Goal: Information Seeking & Learning: Learn about a topic

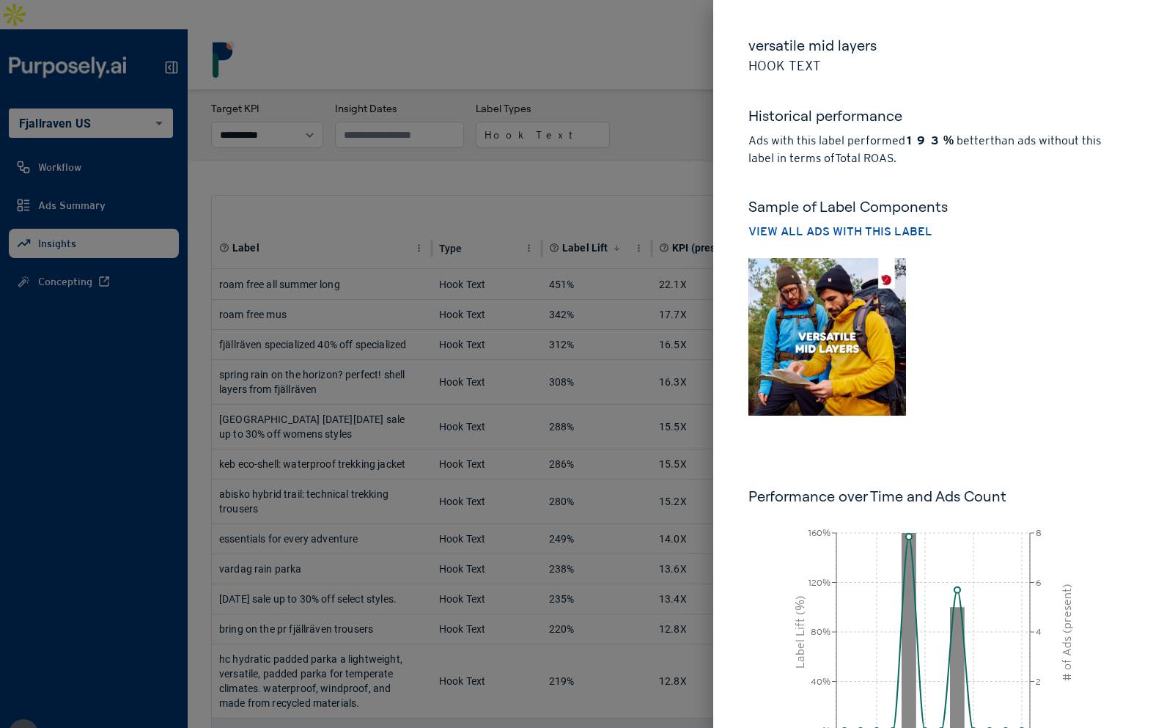
select select "**********"
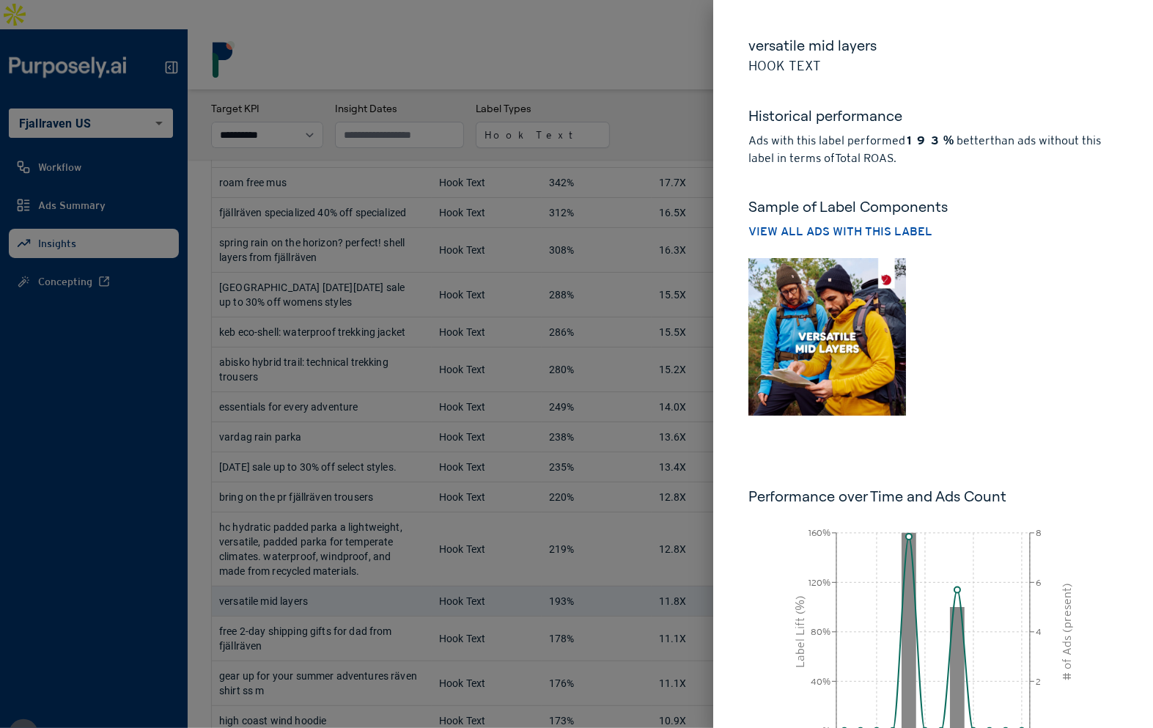
click at [683, 81] on div at bounding box center [576, 364] width 1153 height 728
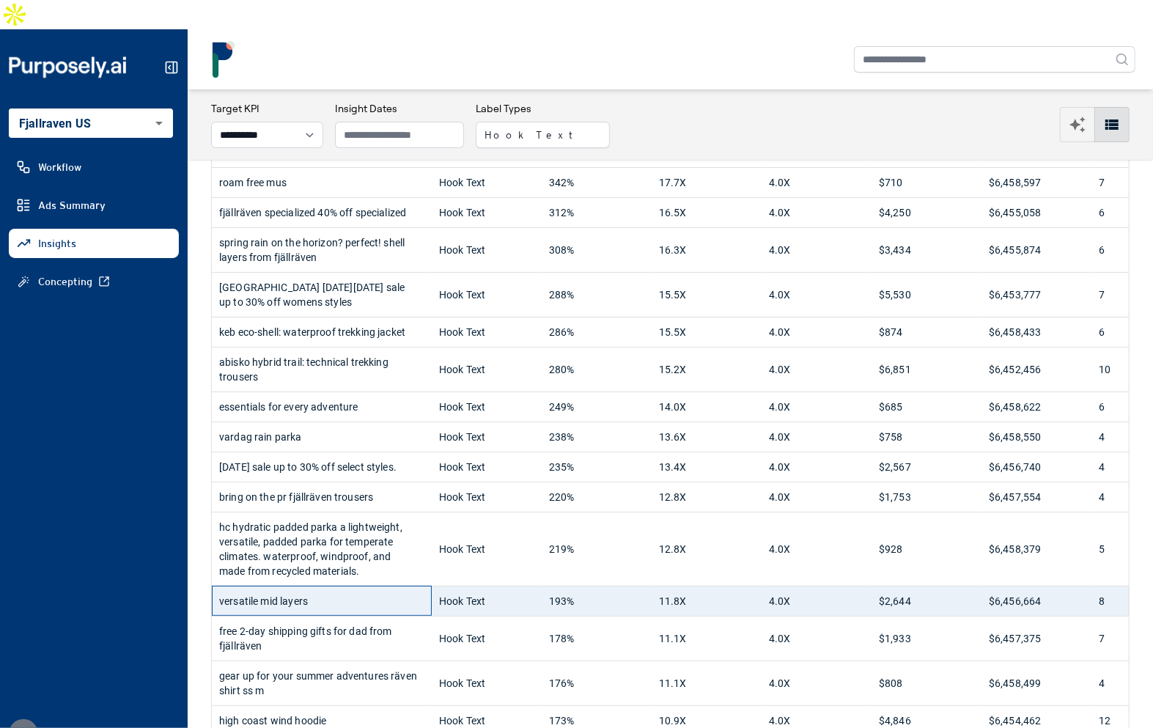
scroll to position [0, 0]
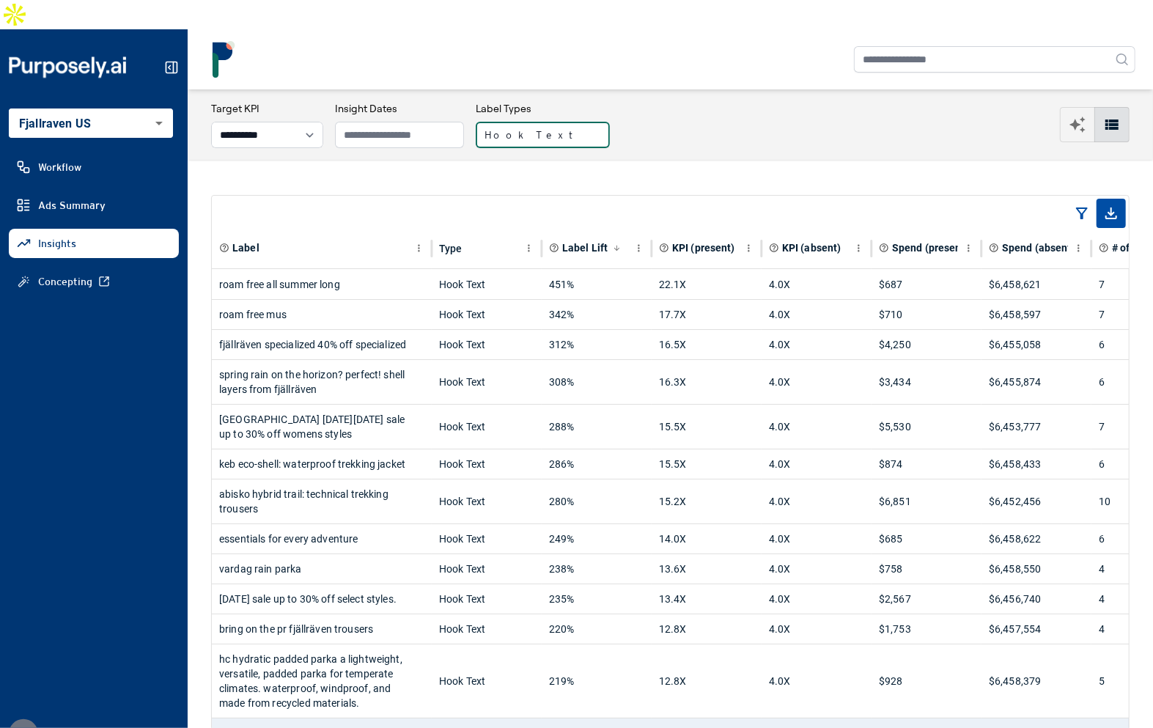
click at [542, 122] on button "Hook Text" at bounding box center [543, 135] width 134 height 26
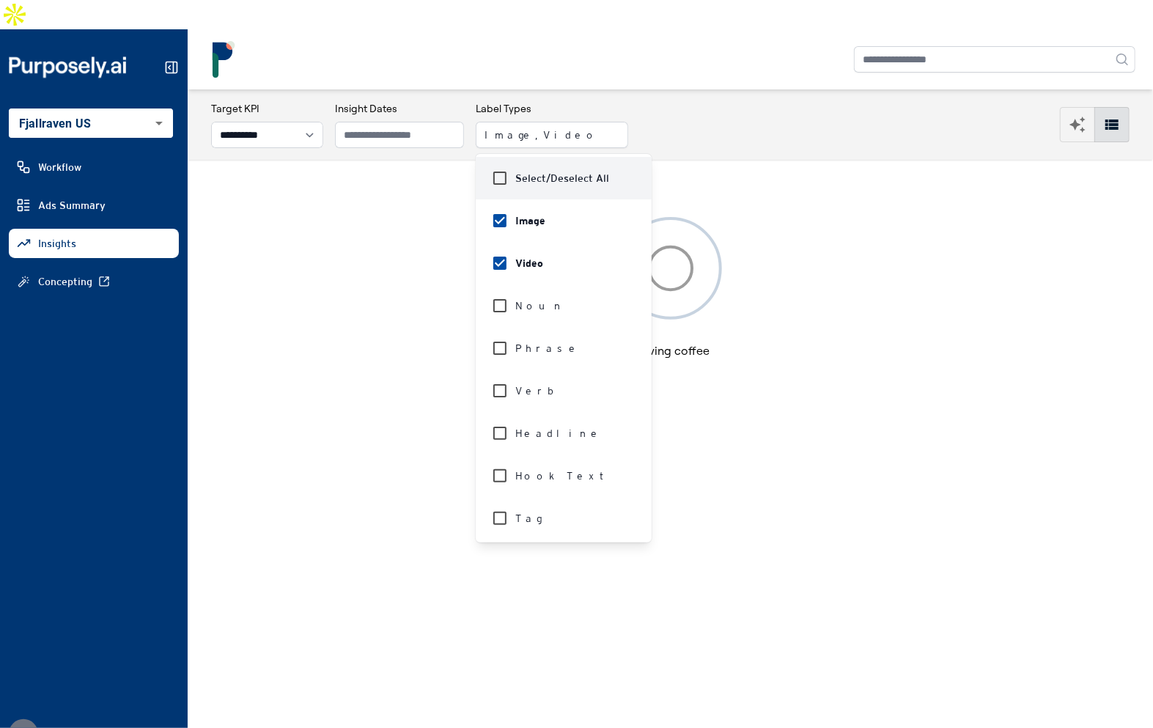
click at [750, 48] on div at bounding box center [670, 59] width 930 height 37
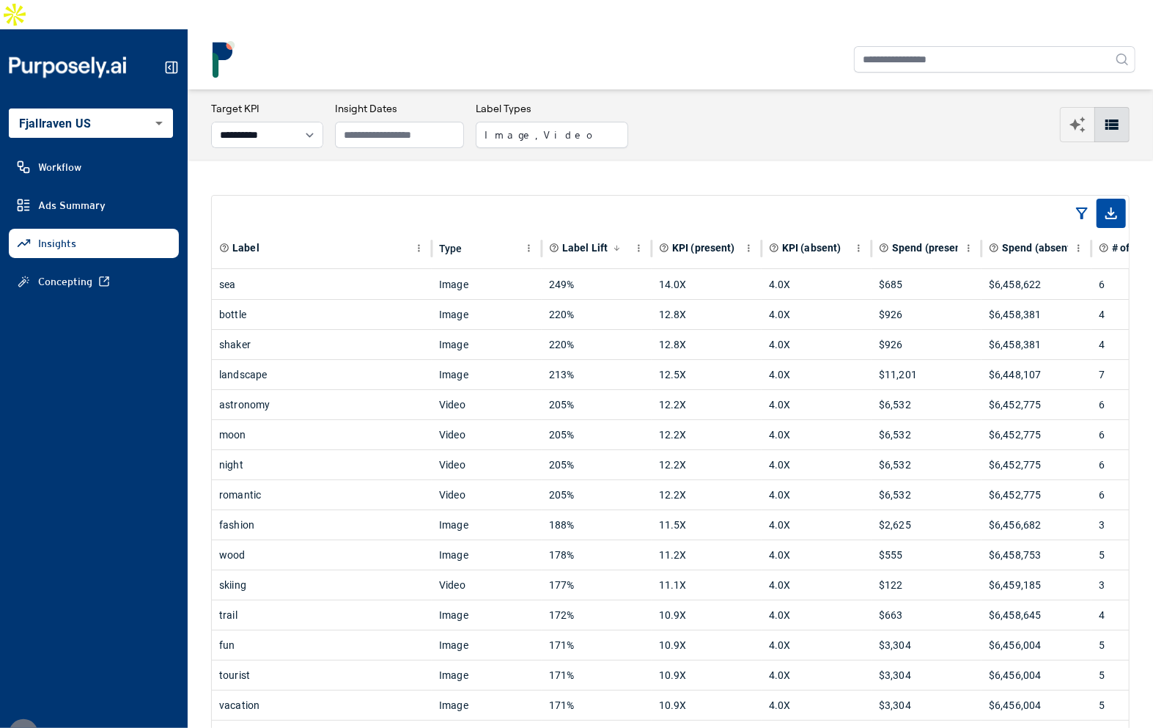
click at [175, 60] on icon at bounding box center [171, 67] width 15 height 15
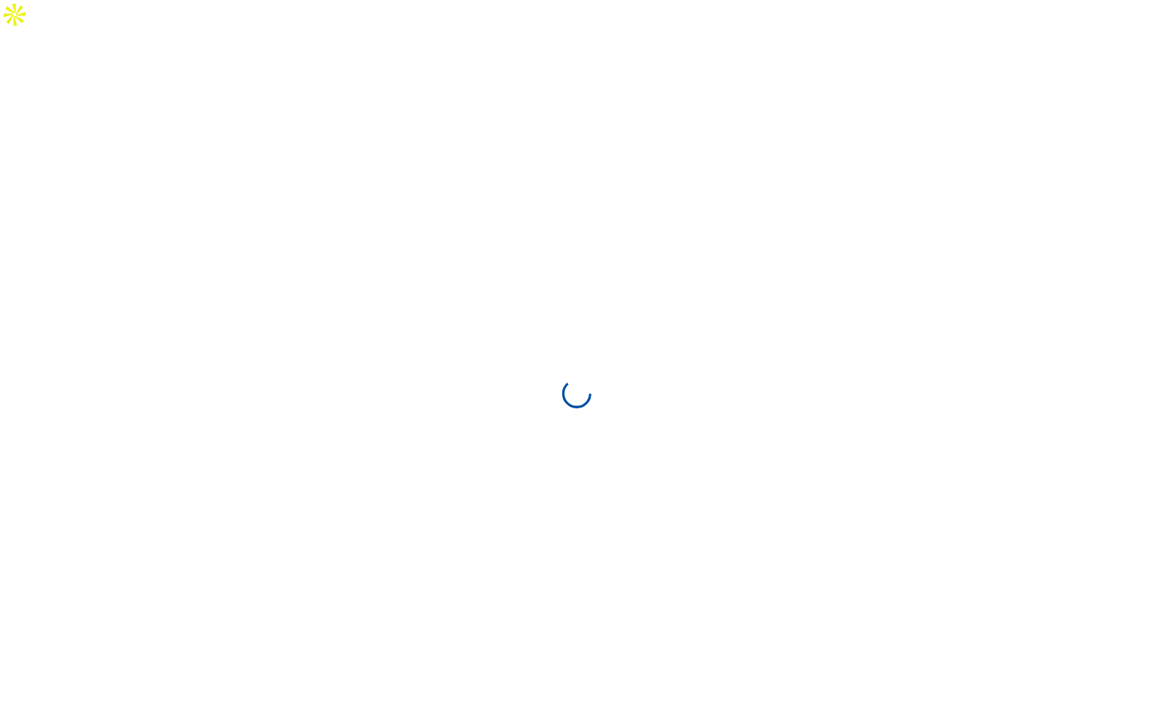
select select "**********"
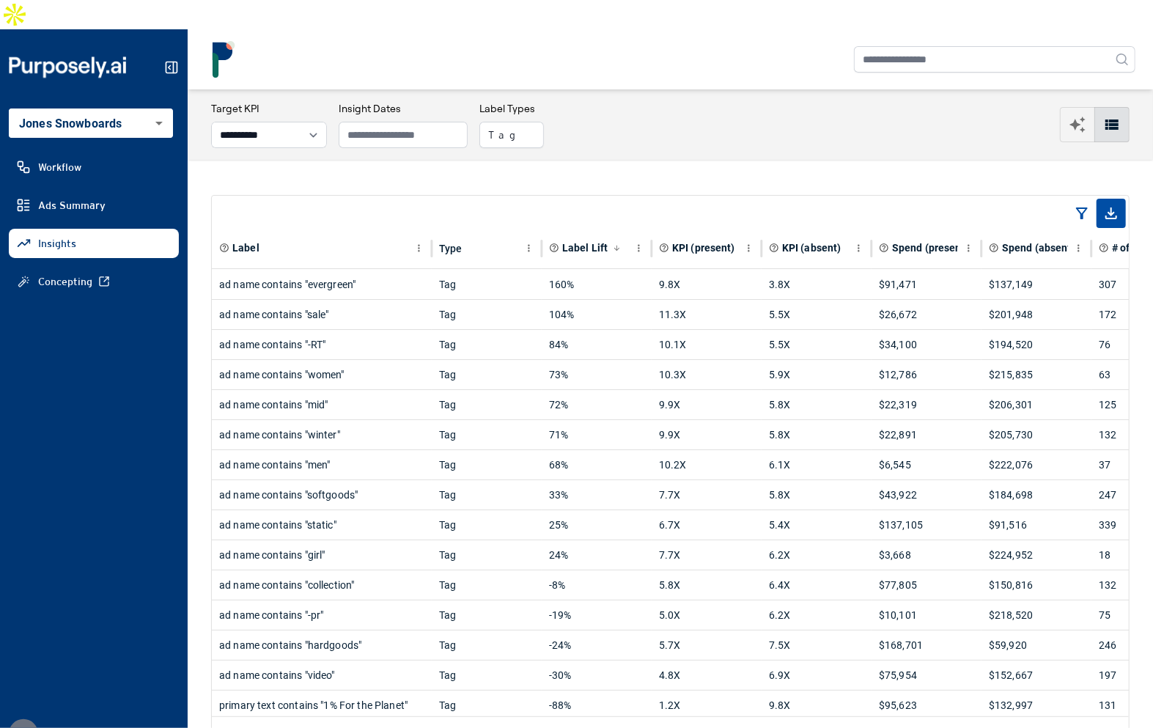
click at [603, 160] on div "Label Type Label Lift KPI (present) KPI (absent) Spend (present) Spend (absent)…" at bounding box center [670, 475] width 965 height 631
click at [543, 122] on button "Tag" at bounding box center [511, 135] width 65 height 26
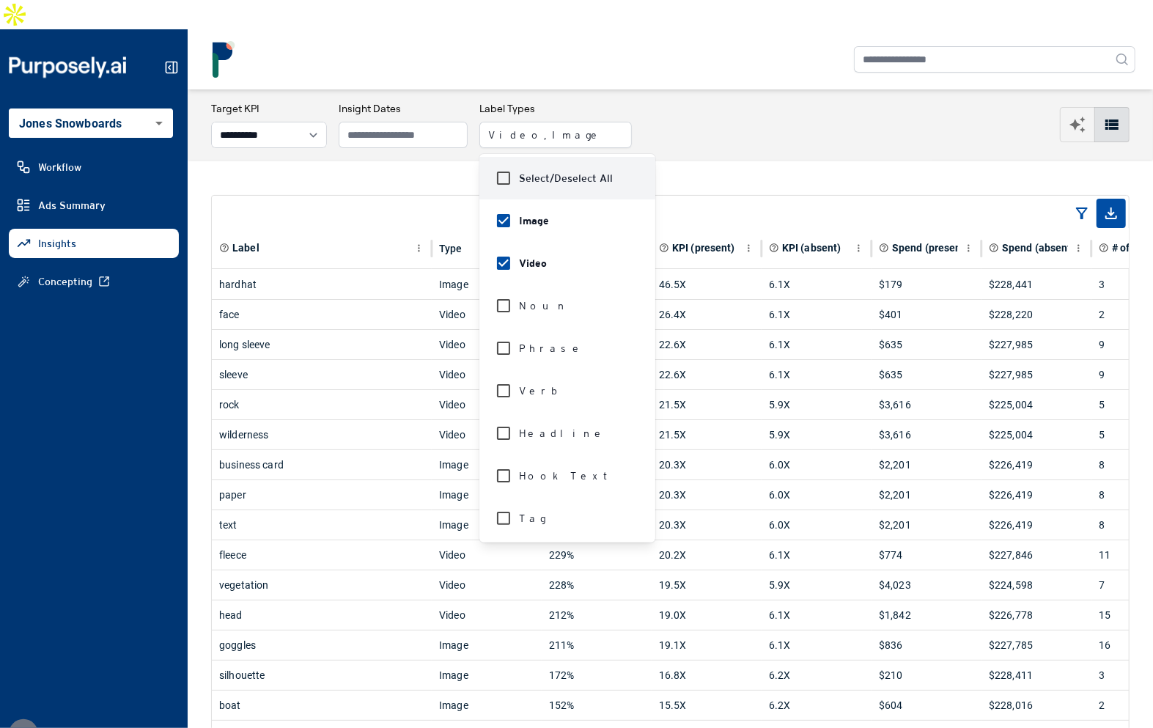
click at [666, 101] on div "**********" at bounding box center [670, 124] width 919 height 47
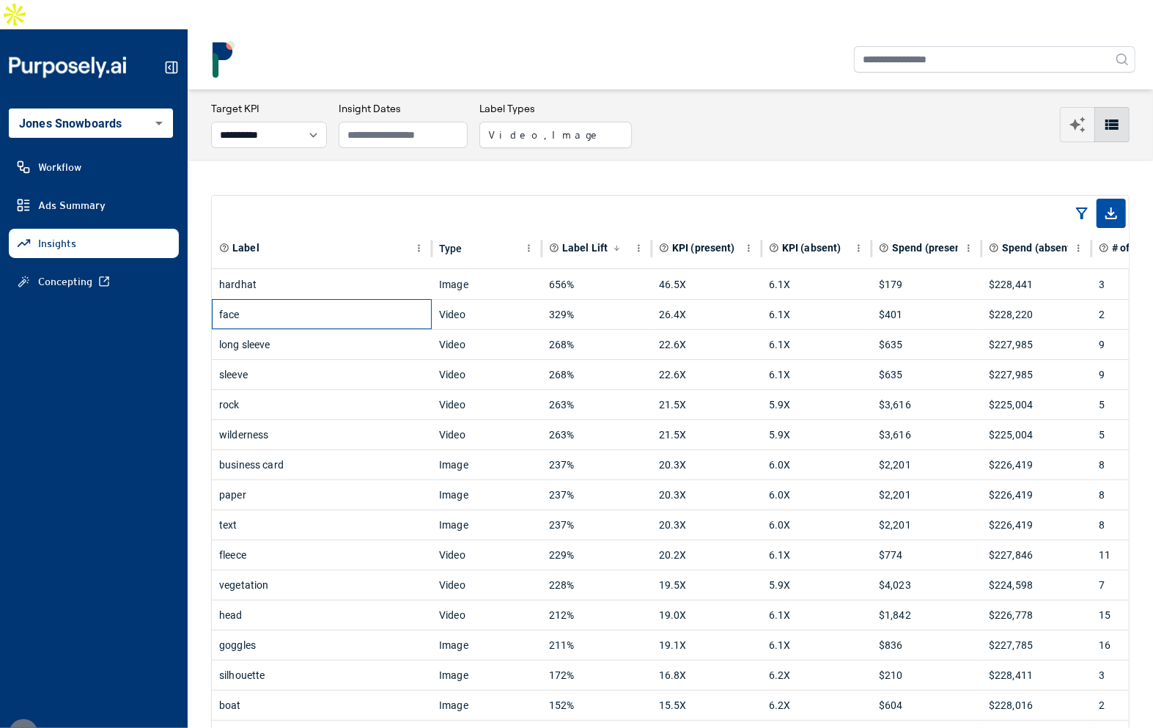
click at [377, 300] on div "face" at bounding box center [321, 314] width 205 height 29
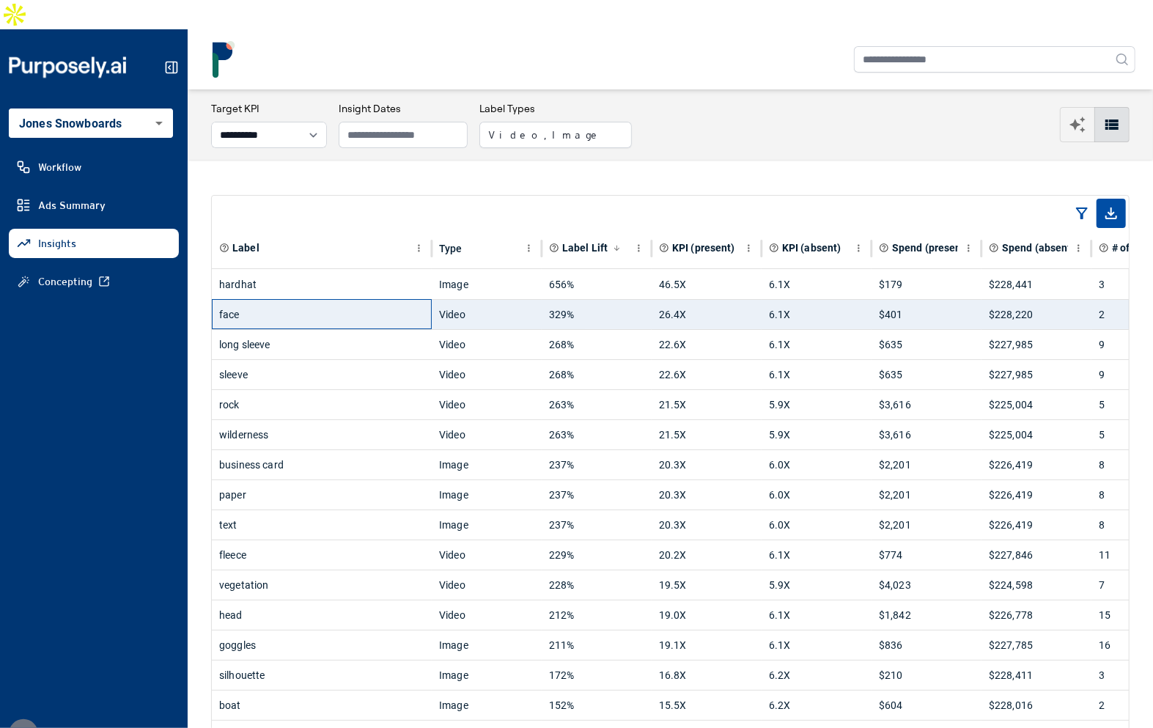
click at [377, 300] on div "face" at bounding box center [321, 314] width 205 height 29
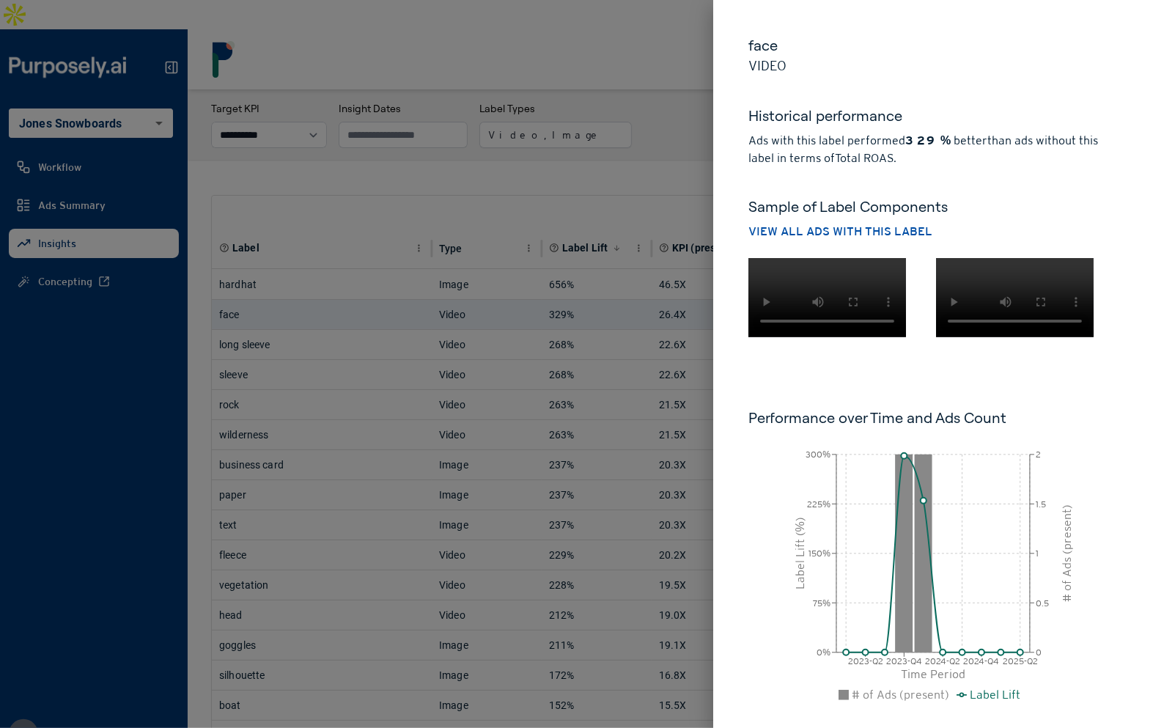
click at [649, 155] on div at bounding box center [576, 364] width 1153 height 728
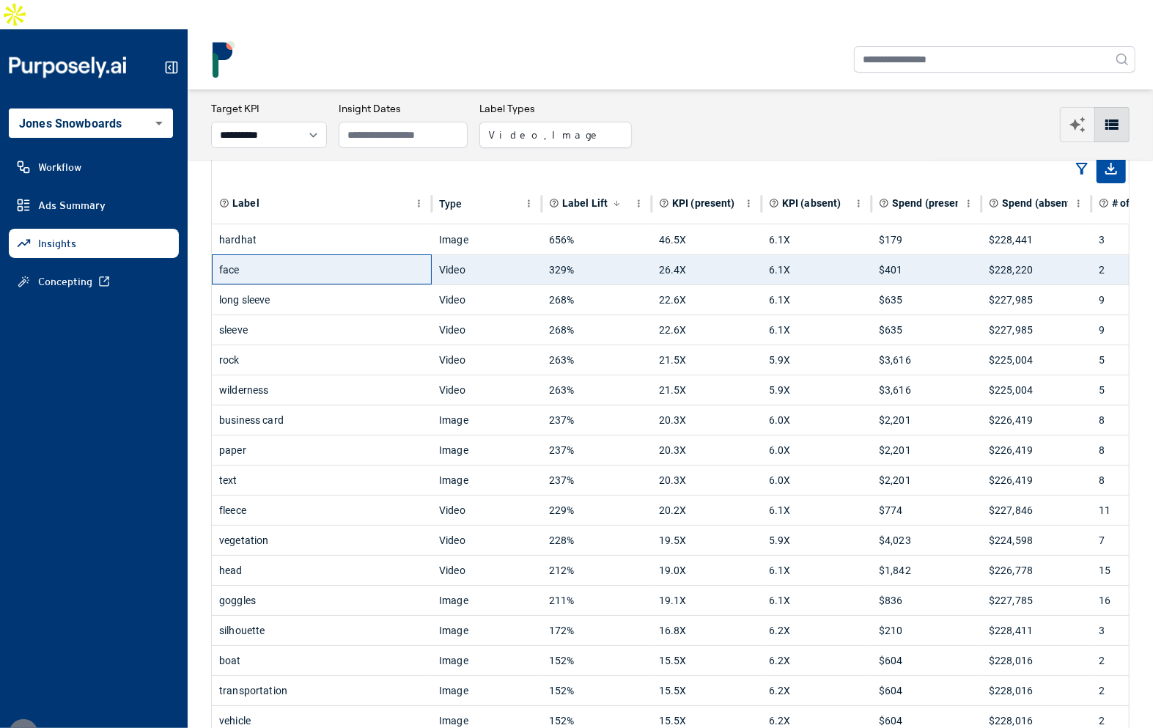
scroll to position [57, 0]
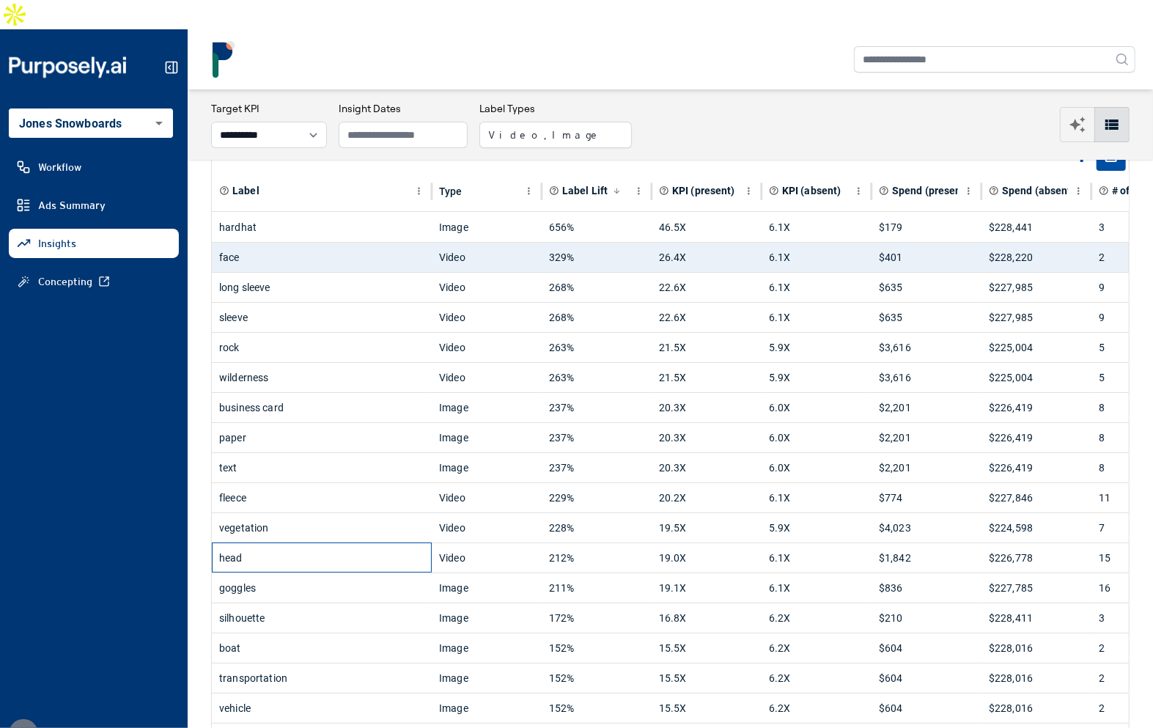
click at [389, 543] on div "head" at bounding box center [321, 557] width 205 height 29
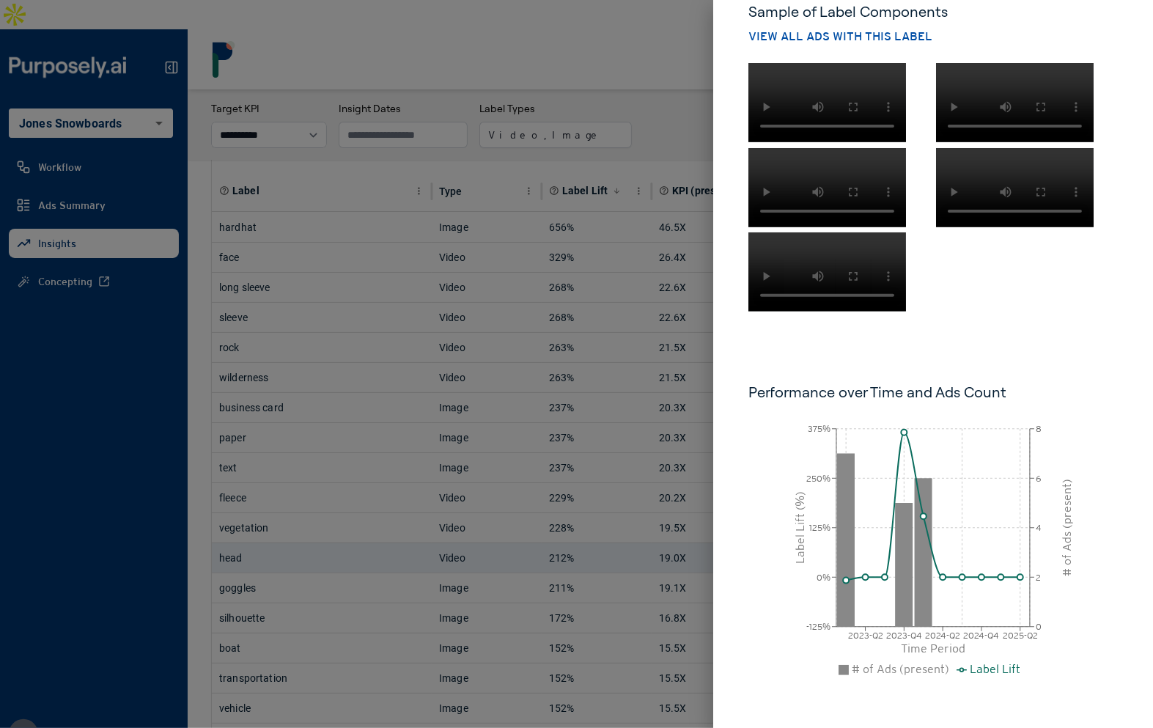
scroll to position [568, 0]
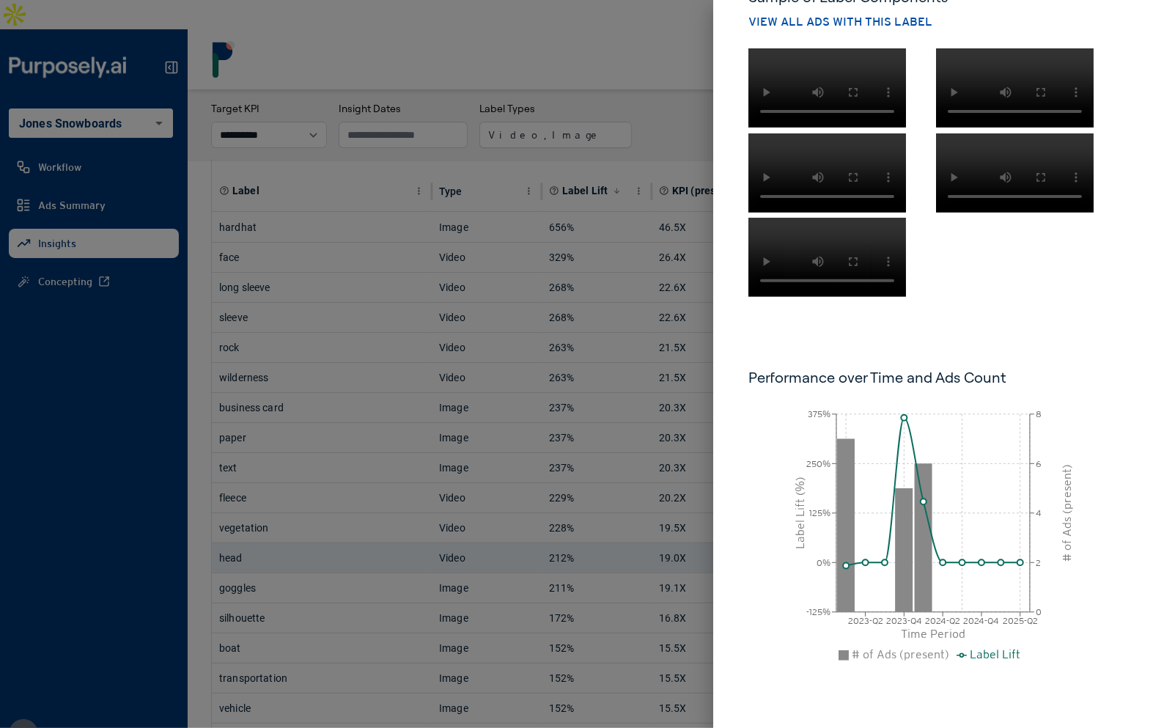
click at [666, 98] on div at bounding box center [576, 364] width 1153 height 728
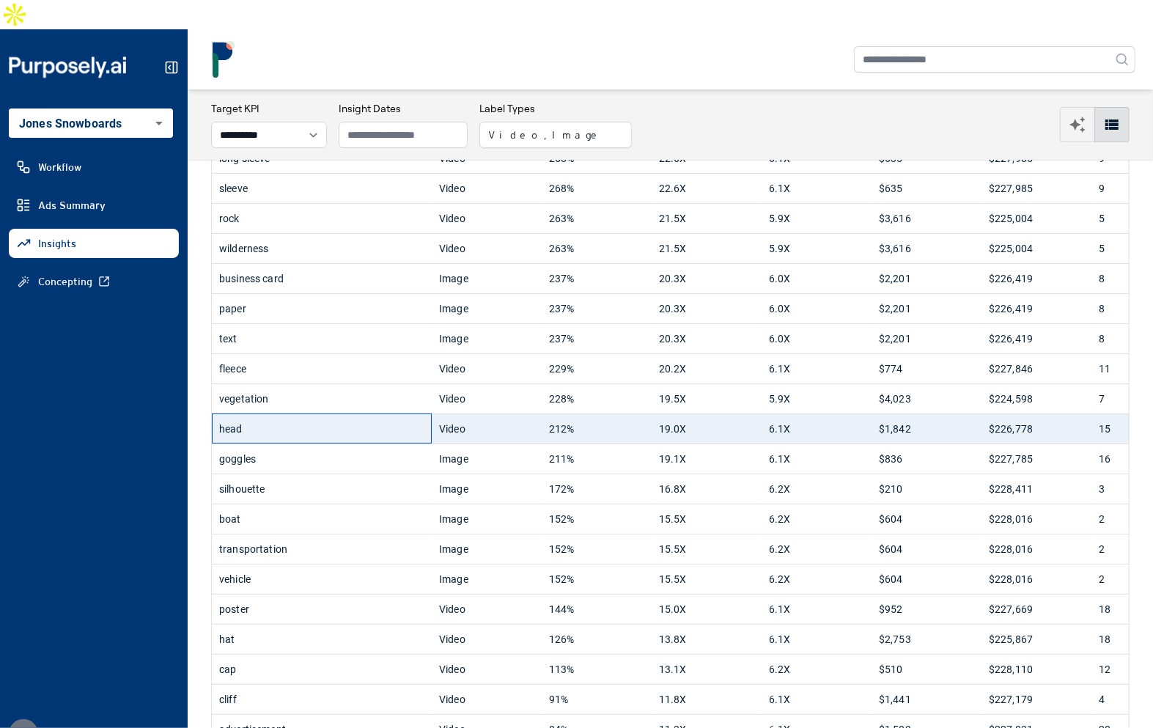
scroll to position [206, 0]
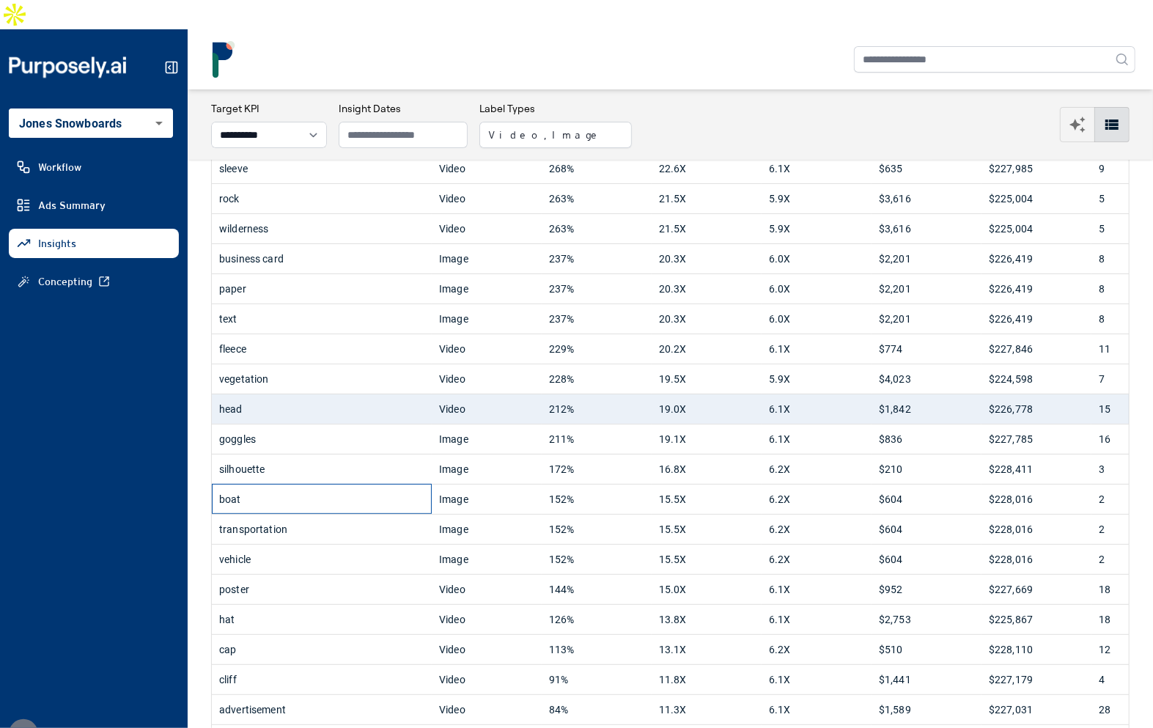
click at [357, 485] on div "boat" at bounding box center [321, 499] width 205 height 29
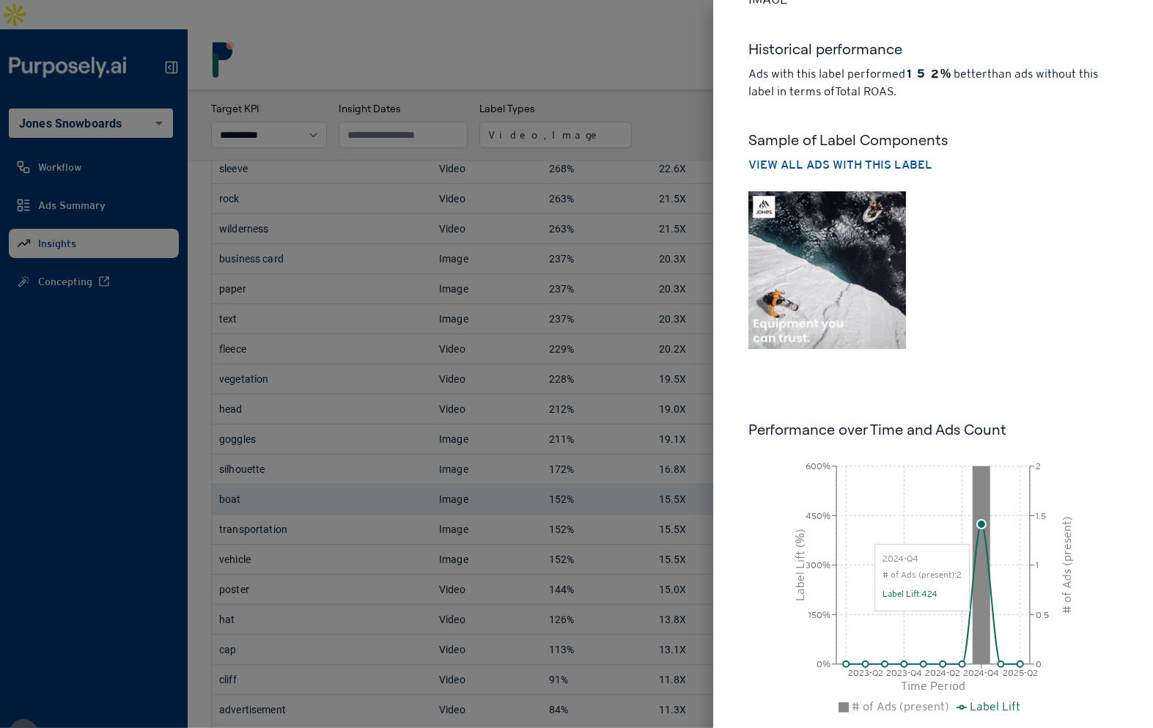
scroll to position [0, 0]
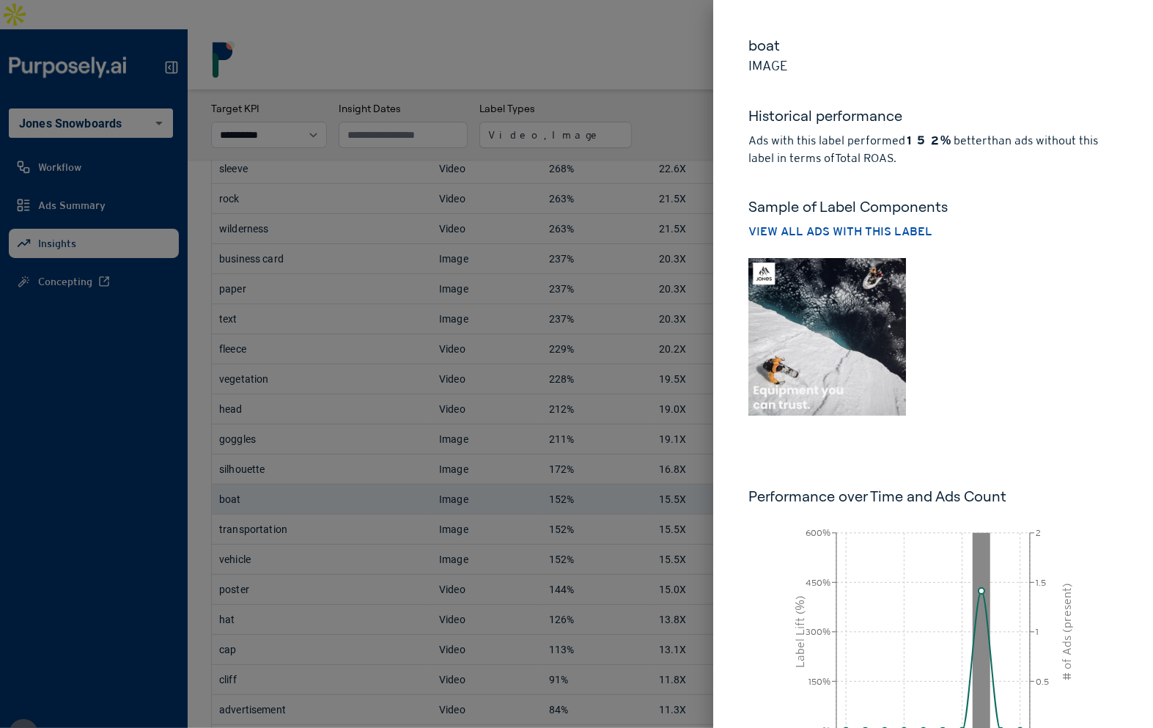
click at [854, 346] on img at bounding box center [827, 337] width 158 height 158
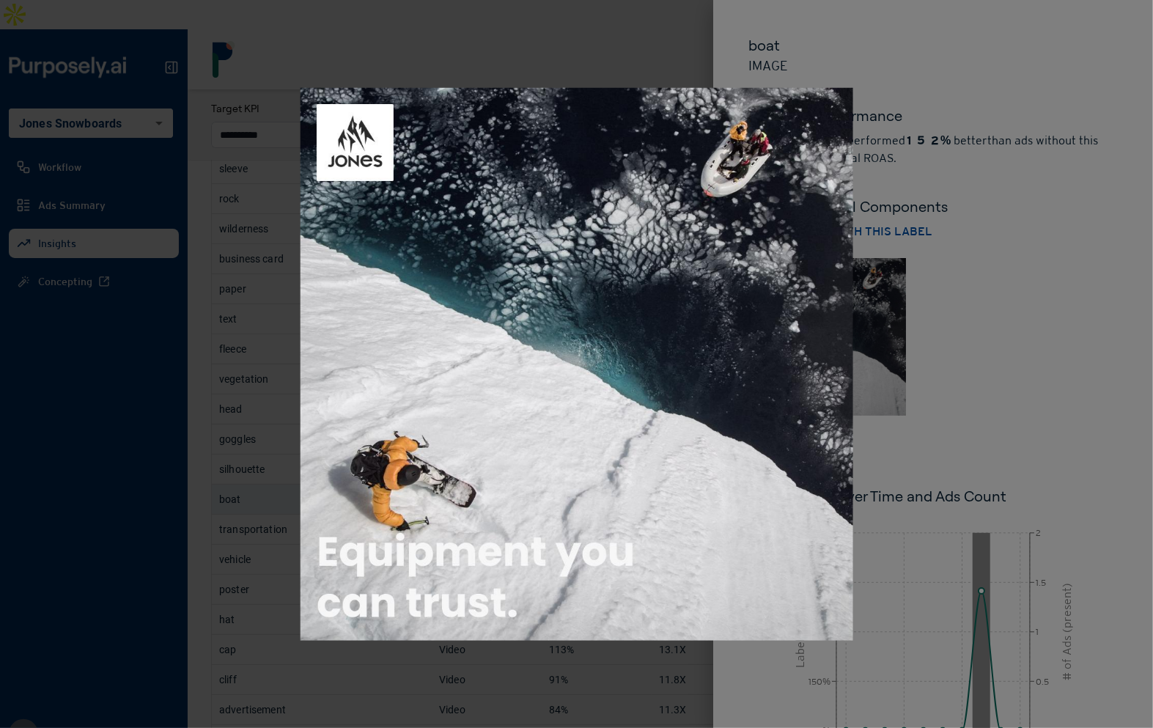
click at [1031, 339] on div at bounding box center [576, 364] width 1153 height 728
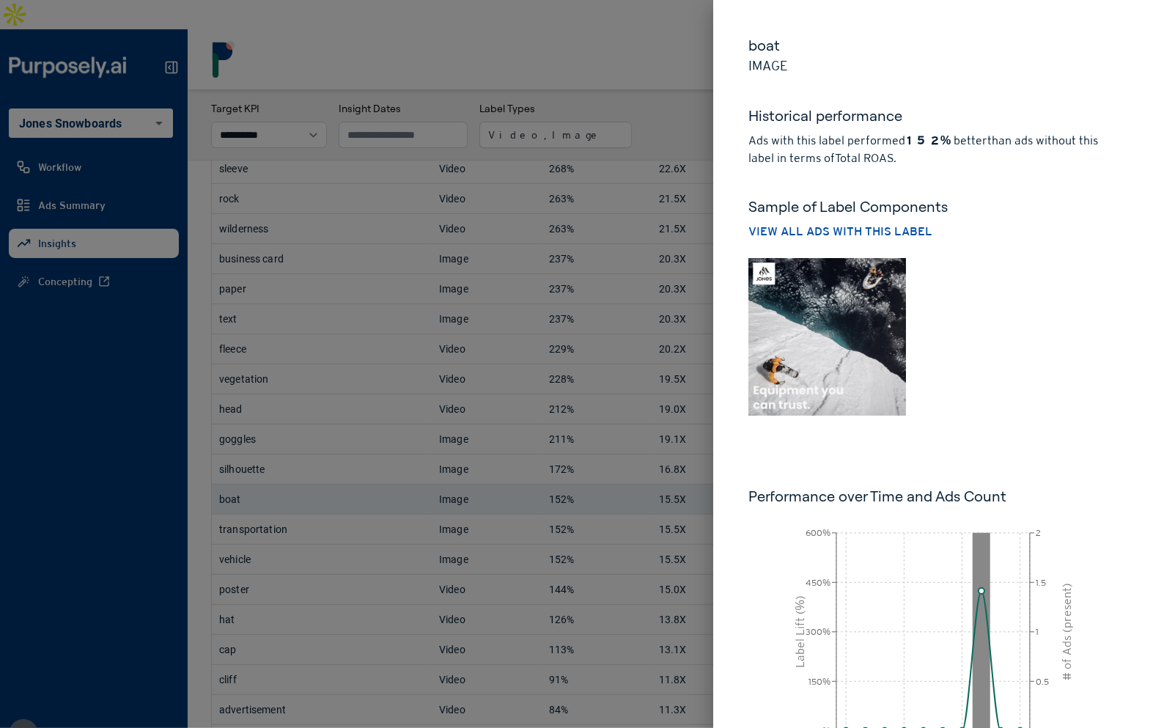
click at [673, 117] on div at bounding box center [576, 364] width 1153 height 728
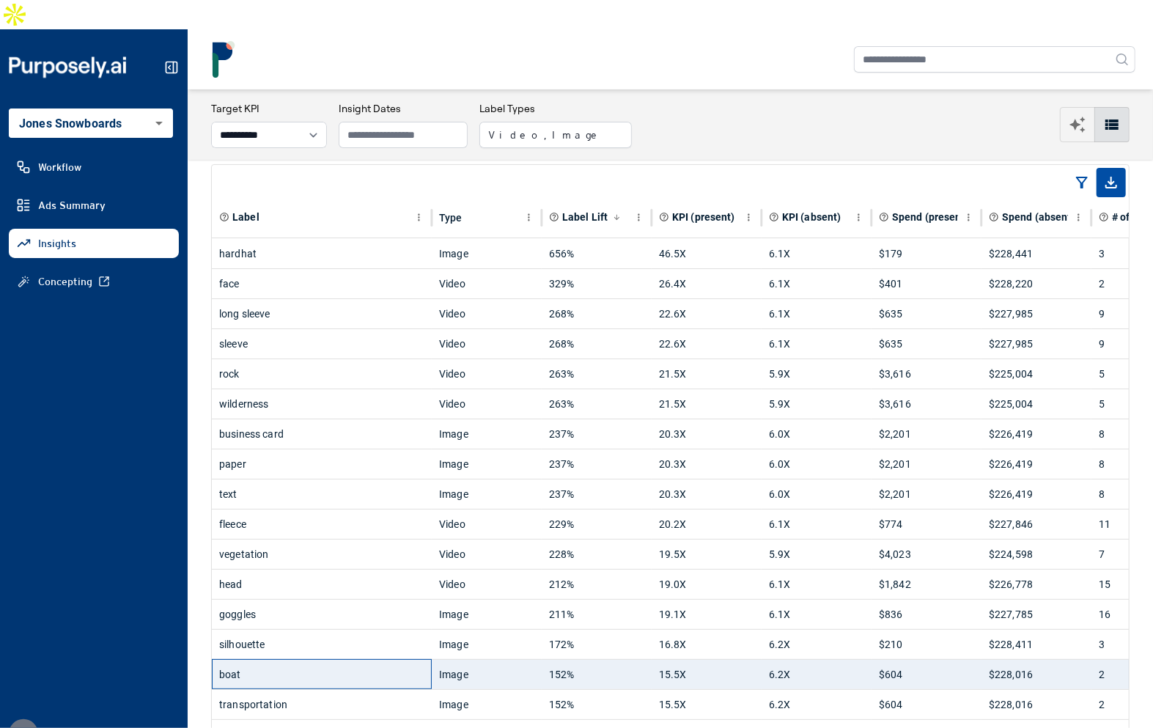
scroll to position [23, 0]
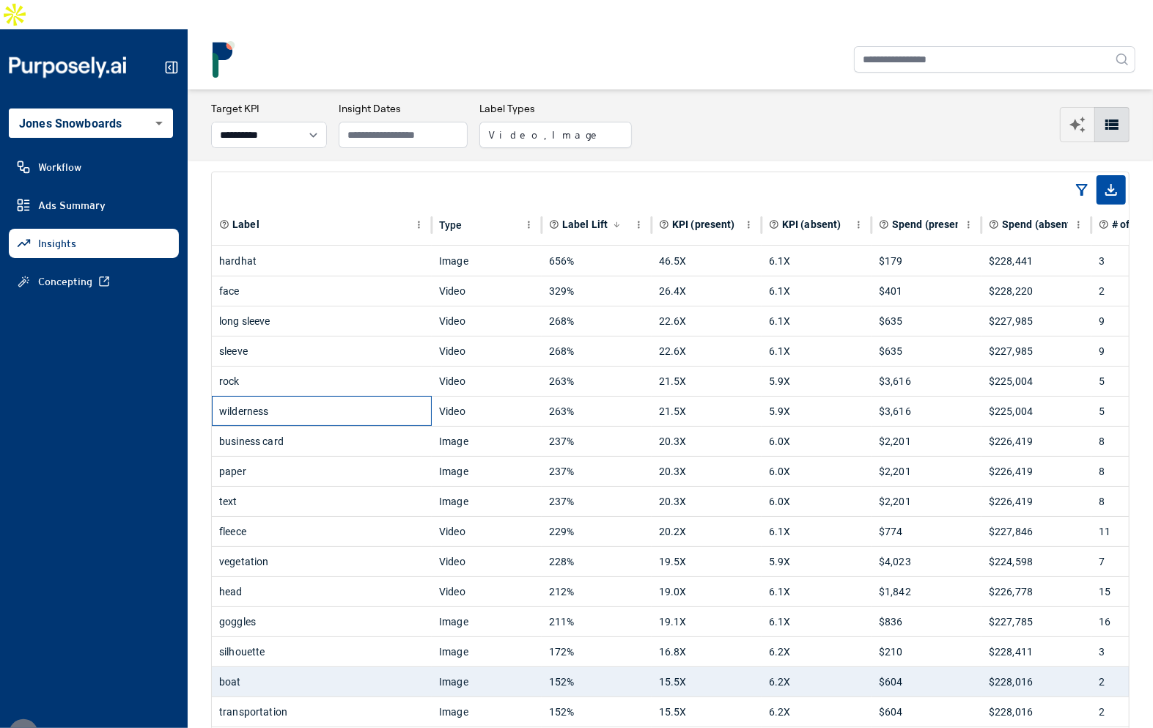
click at [349, 397] on div "wilderness" at bounding box center [321, 411] width 205 height 29
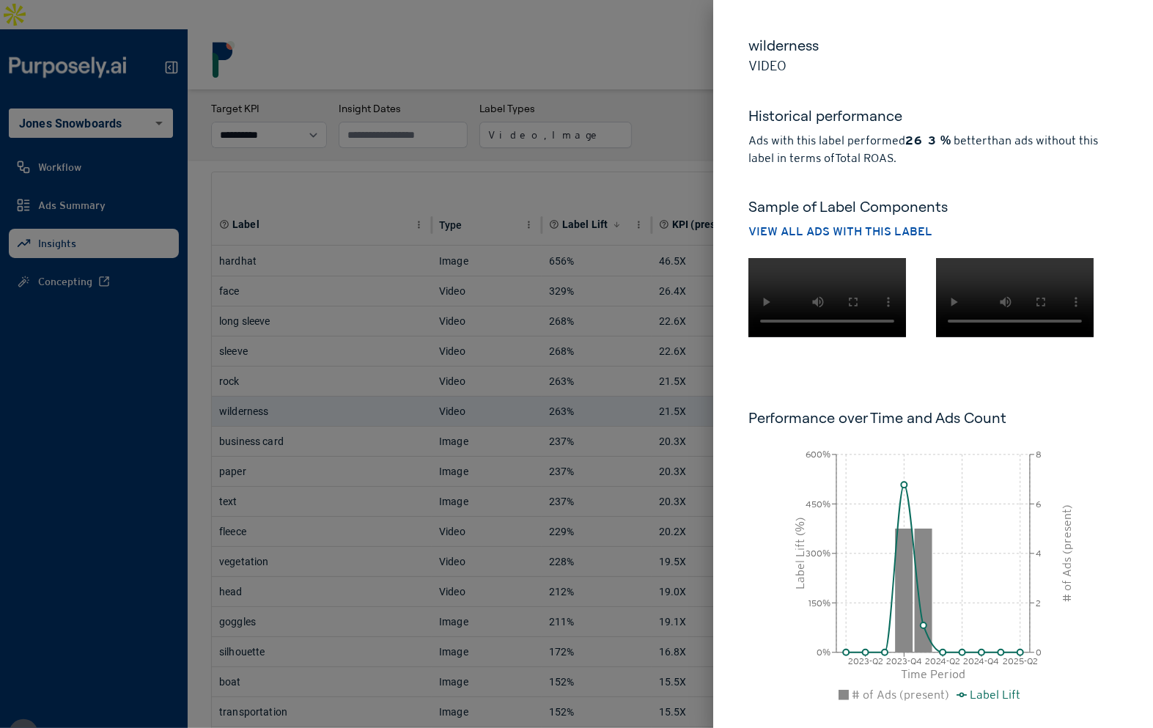
click at [784, 337] on div at bounding box center [837, 294] width 188 height 85
click at [641, 76] on div at bounding box center [576, 364] width 1153 height 728
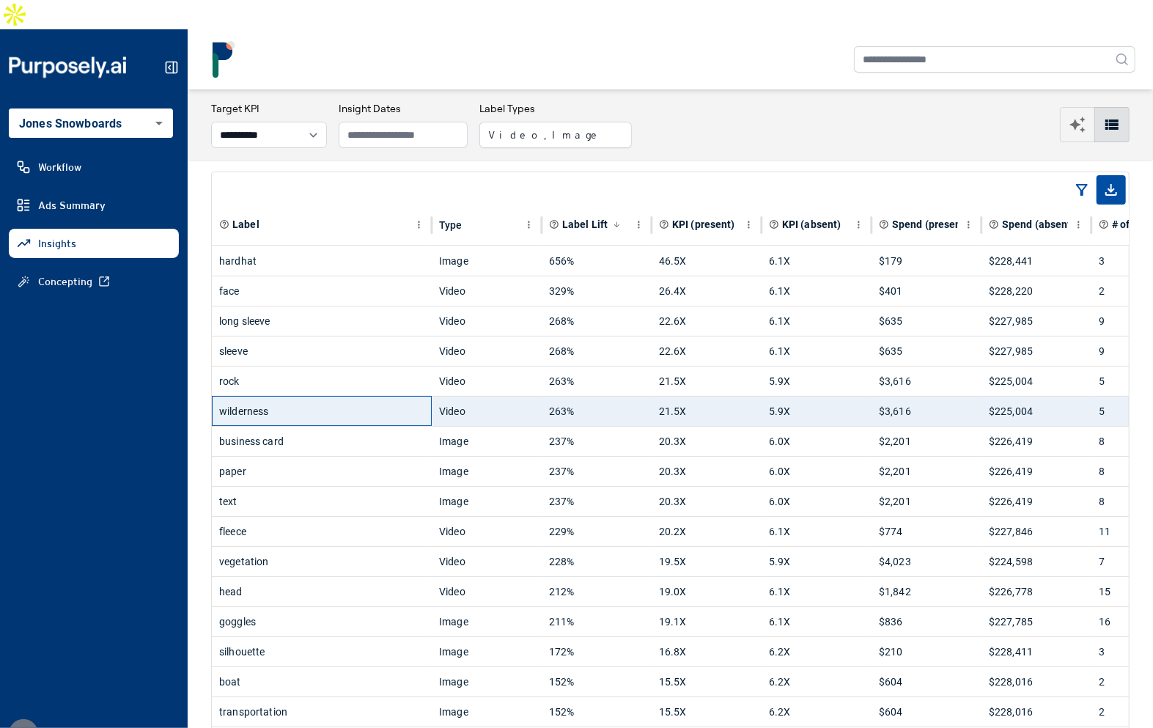
scroll to position [0, 0]
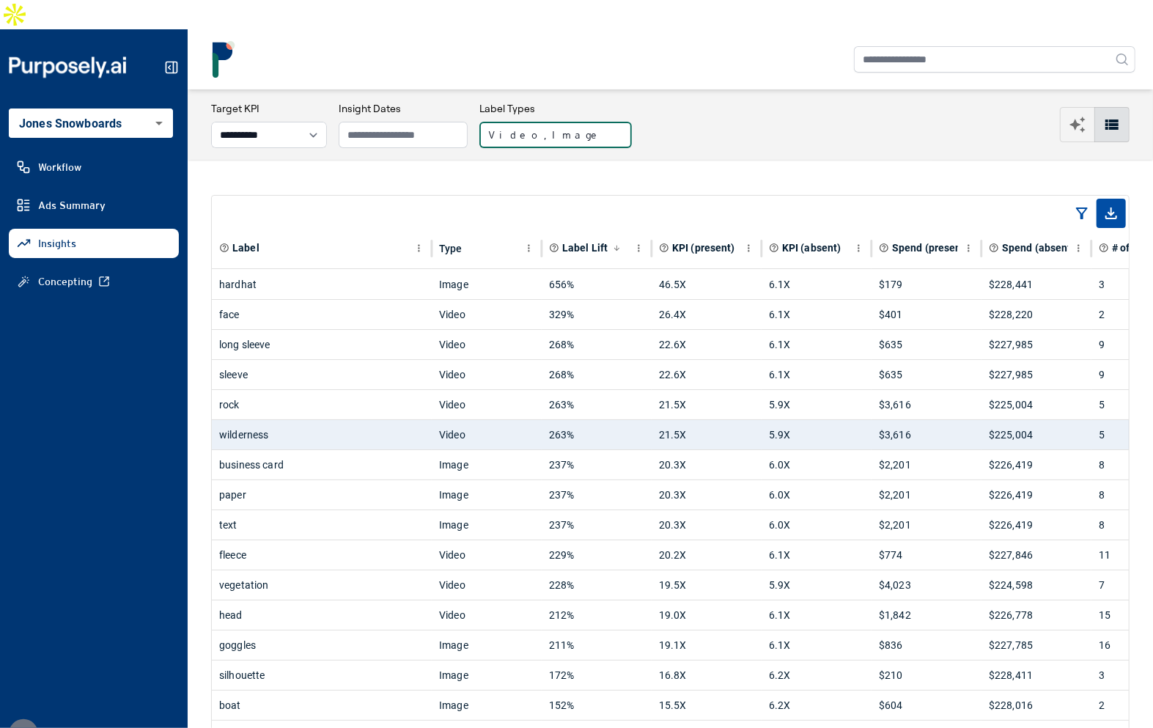
click at [571, 122] on button "Video, Image" at bounding box center [555, 135] width 152 height 26
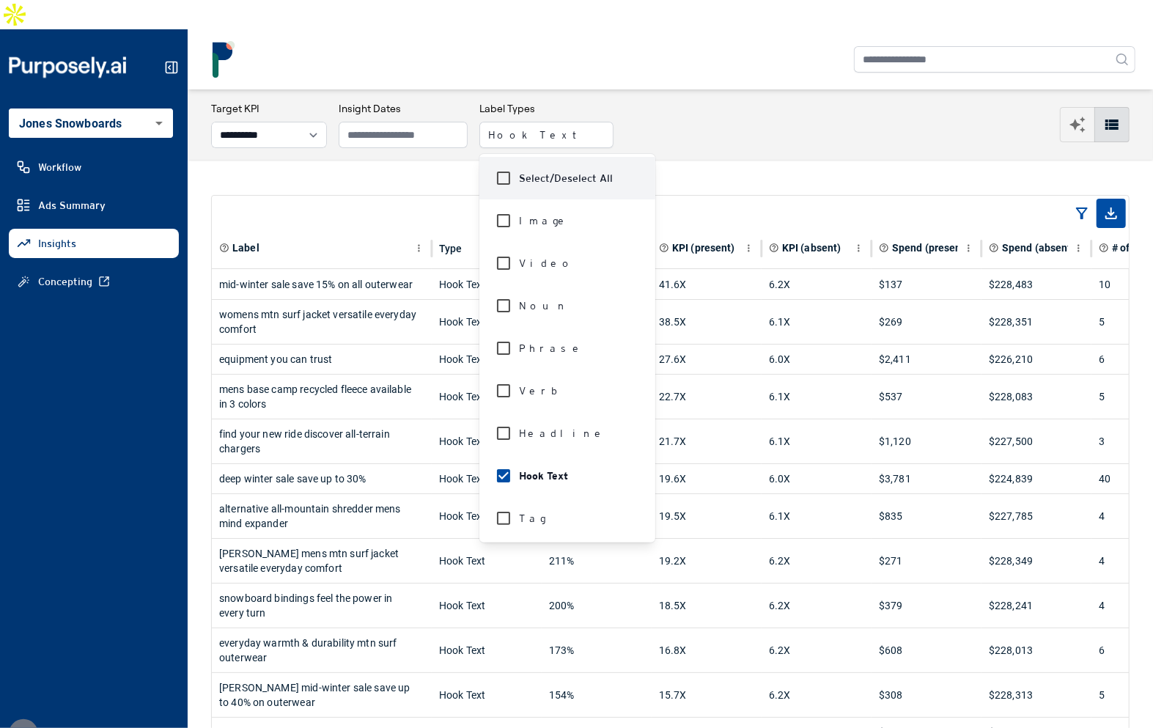
click at [691, 102] on div "**********" at bounding box center [670, 124] width 919 height 47
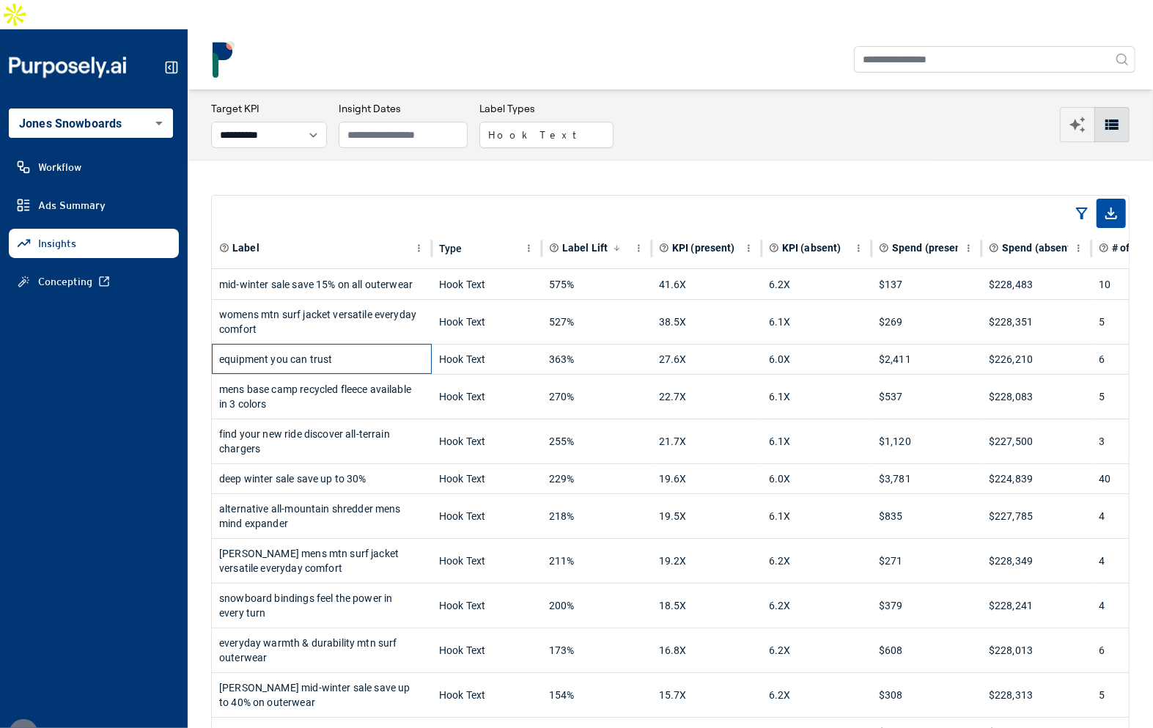
click at [389, 345] on div "equipment you can trust" at bounding box center [321, 359] width 205 height 29
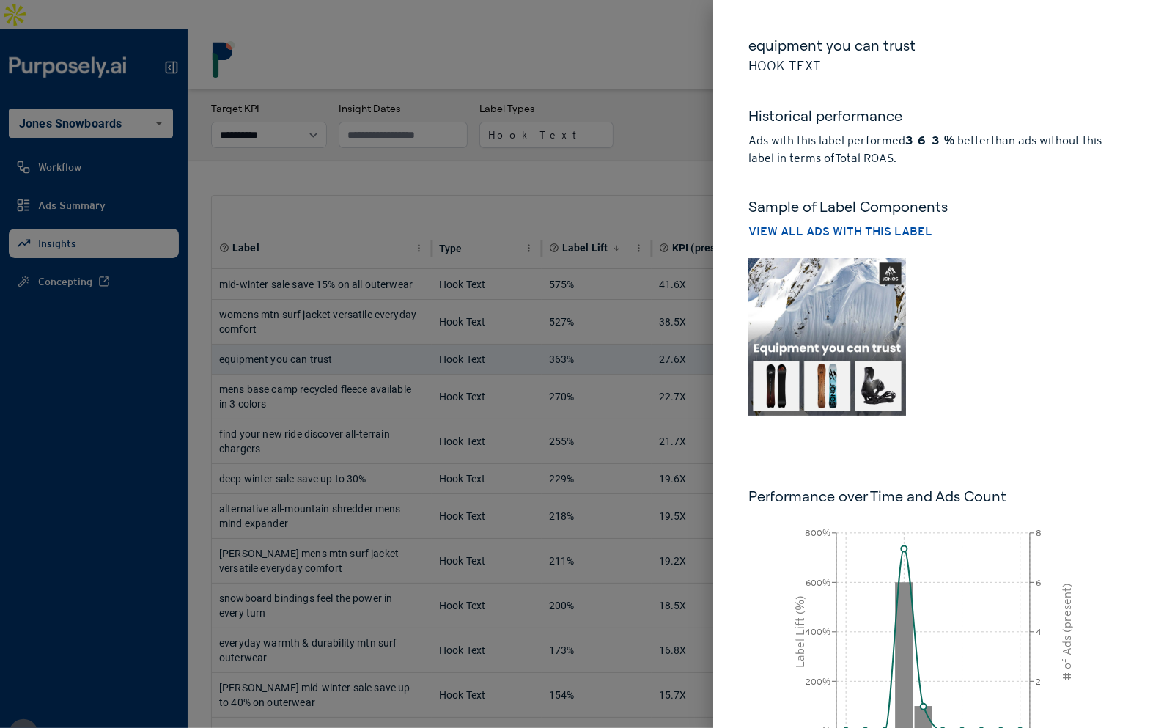
click at [875, 351] on img at bounding box center [827, 337] width 158 height 158
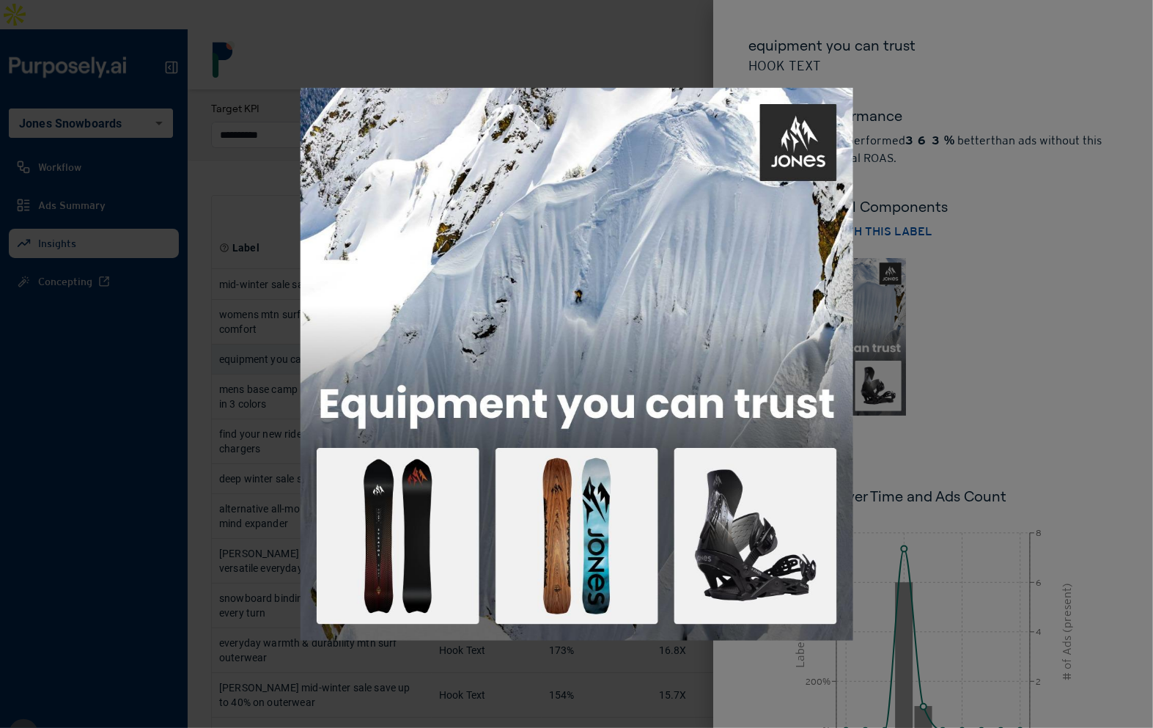
click at [1062, 350] on div at bounding box center [576, 364] width 1153 height 728
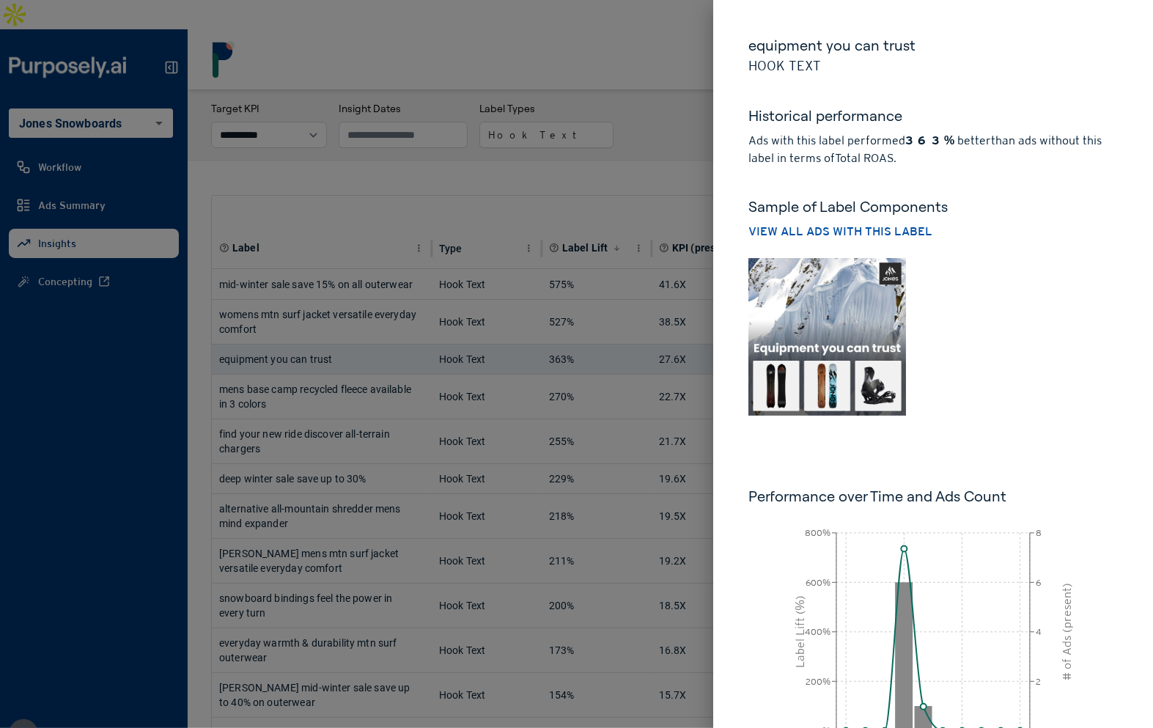
click at [978, 407] on div at bounding box center [930, 333] width 375 height 163
click at [862, 231] on button "View all ads with this label" at bounding box center [840, 232] width 184 height 18
select select "**********"
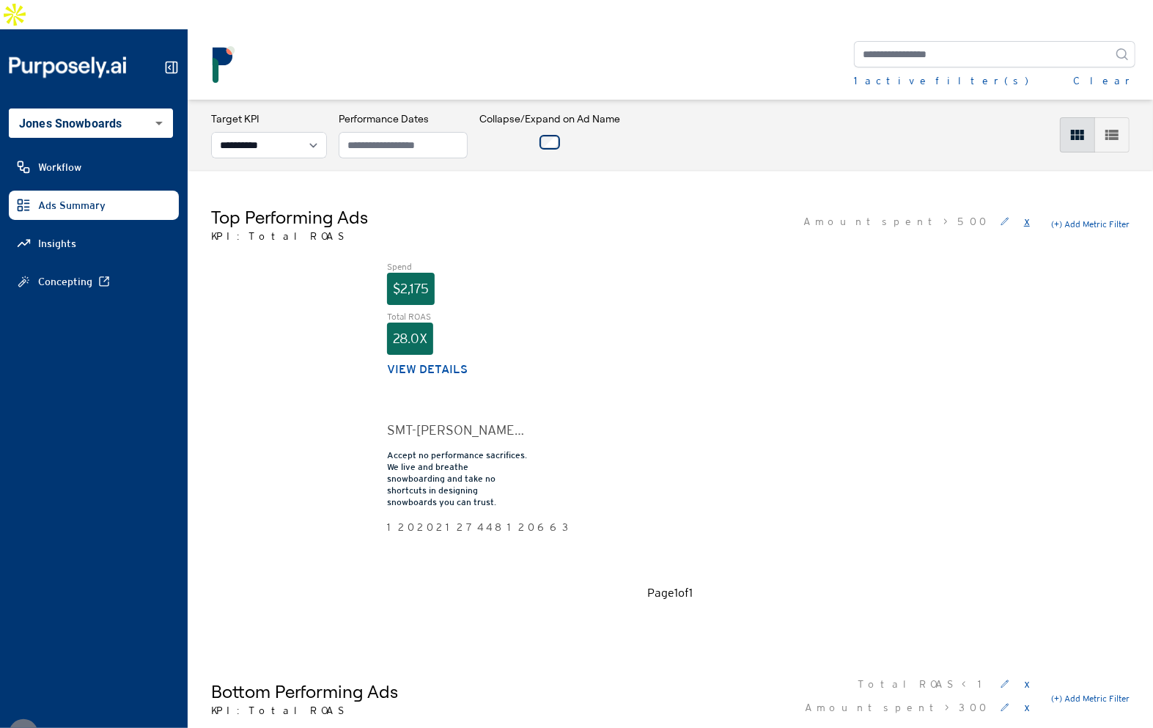
click at [1024, 210] on button "x" at bounding box center [1027, 221] width 12 height 23
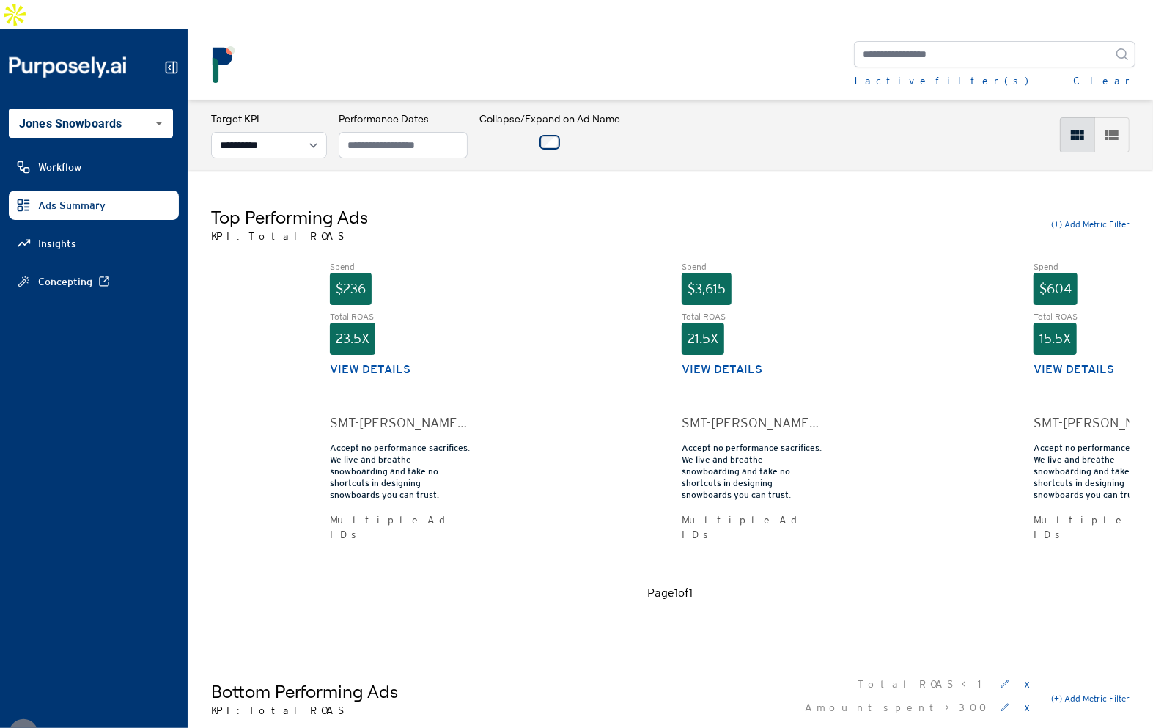
scroll to position [0, 101]
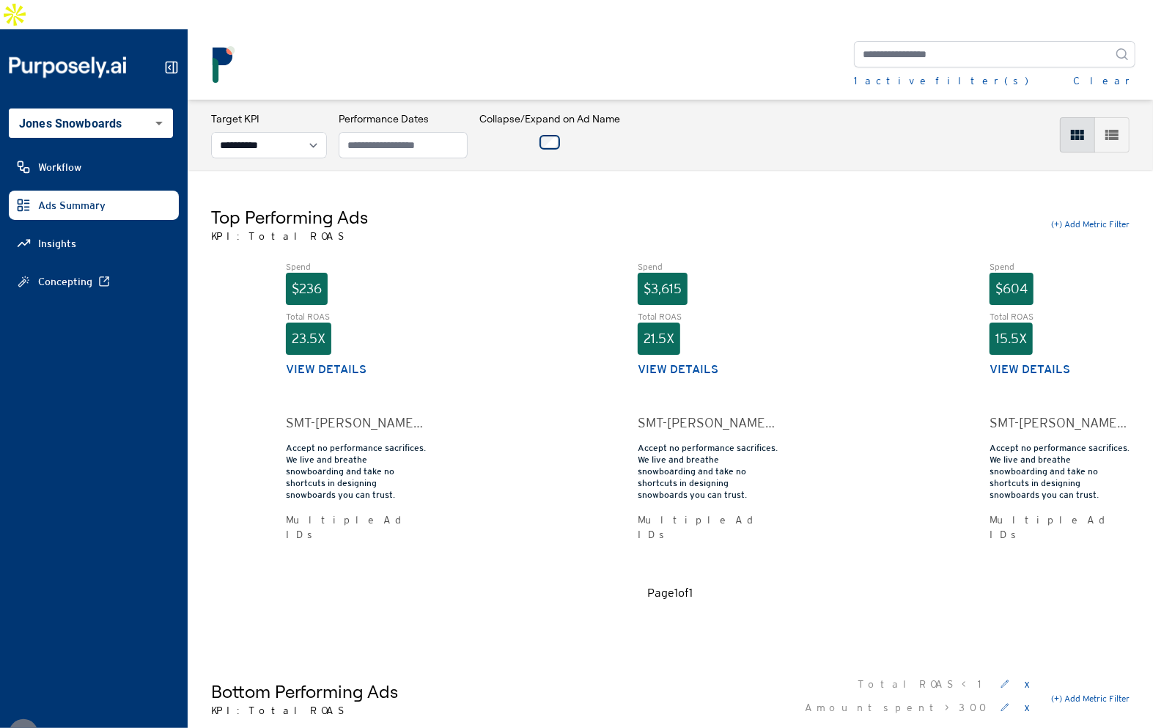
click at [734, 209] on div "Top Performing Ads KPI: Total ROAS (+) Add Metric Filter" at bounding box center [670, 224] width 919 height 38
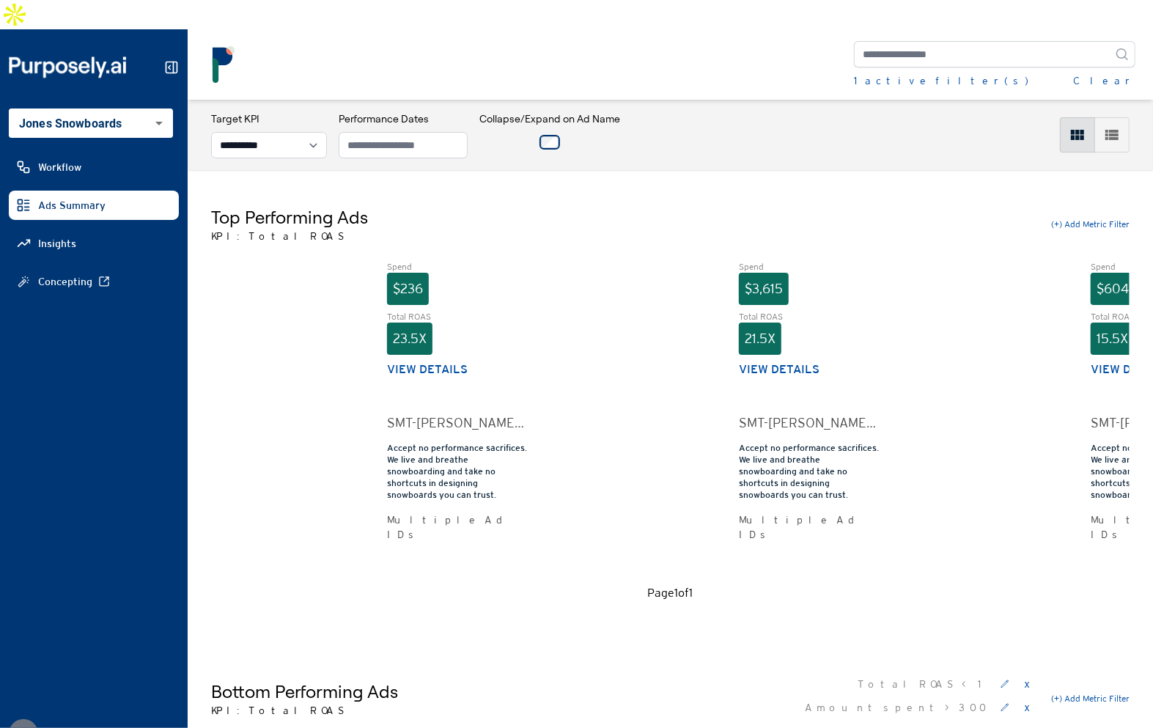
click at [920, 114] on div "**********" at bounding box center [670, 134] width 919 height 47
click at [171, 60] on icon at bounding box center [171, 67] width 15 height 15
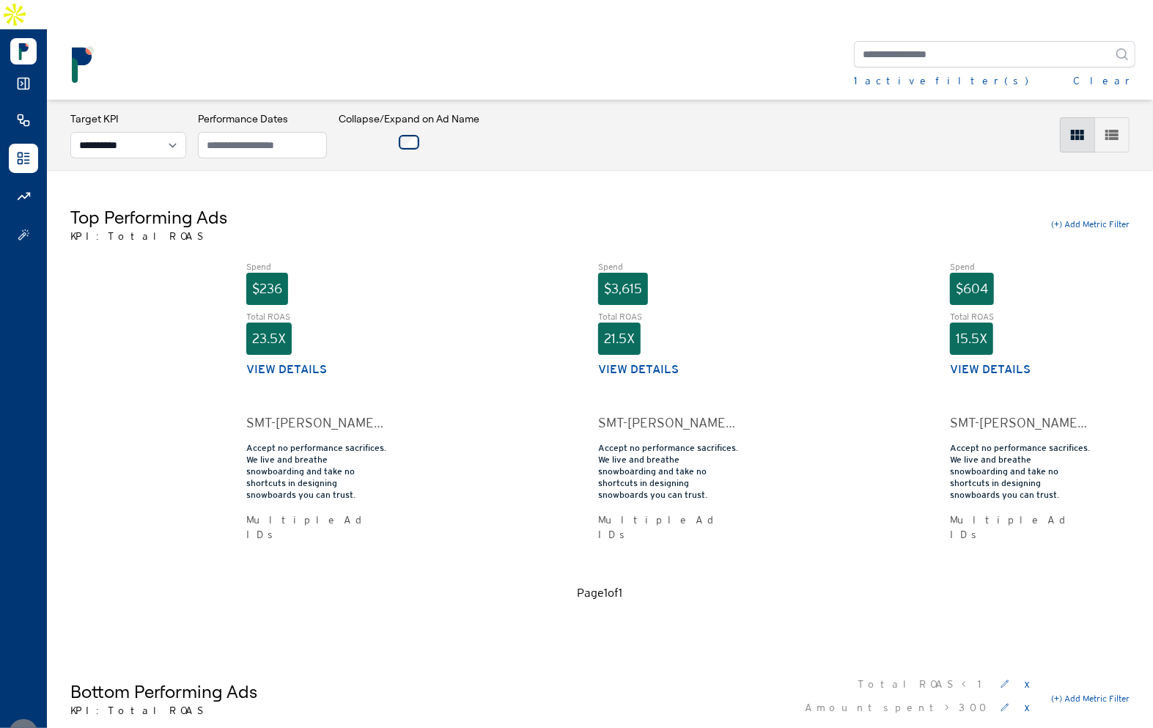
click at [26, 76] on icon at bounding box center [23, 83] width 15 height 15
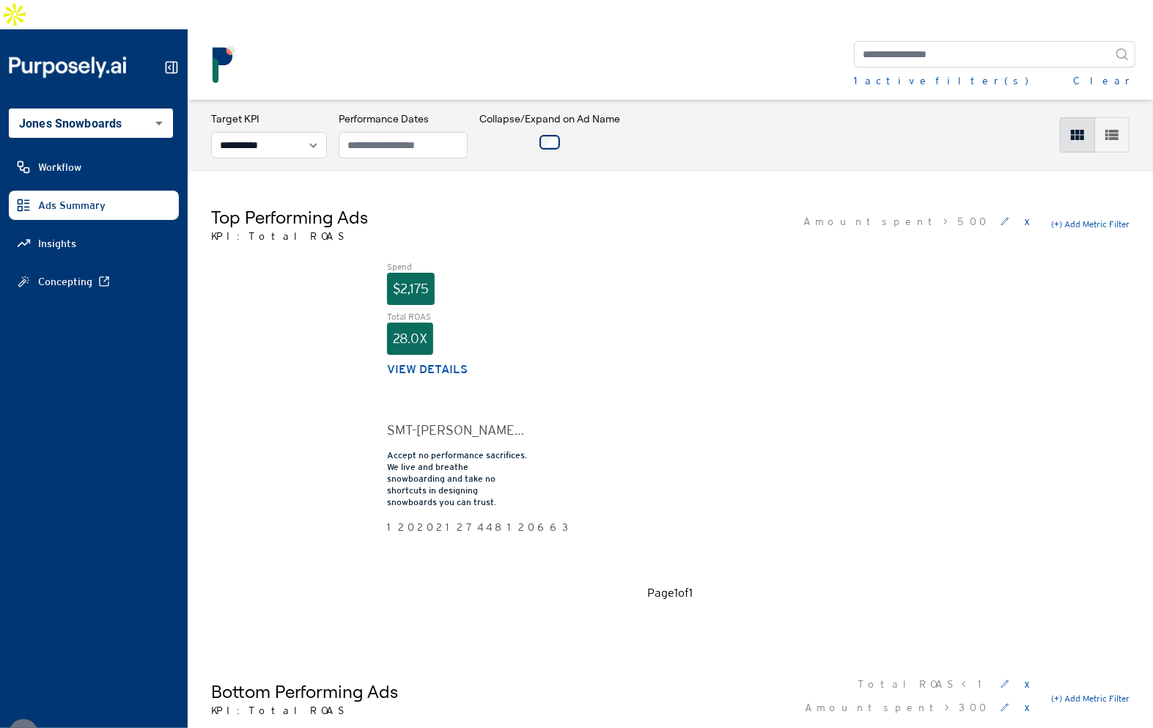
select select "**********"
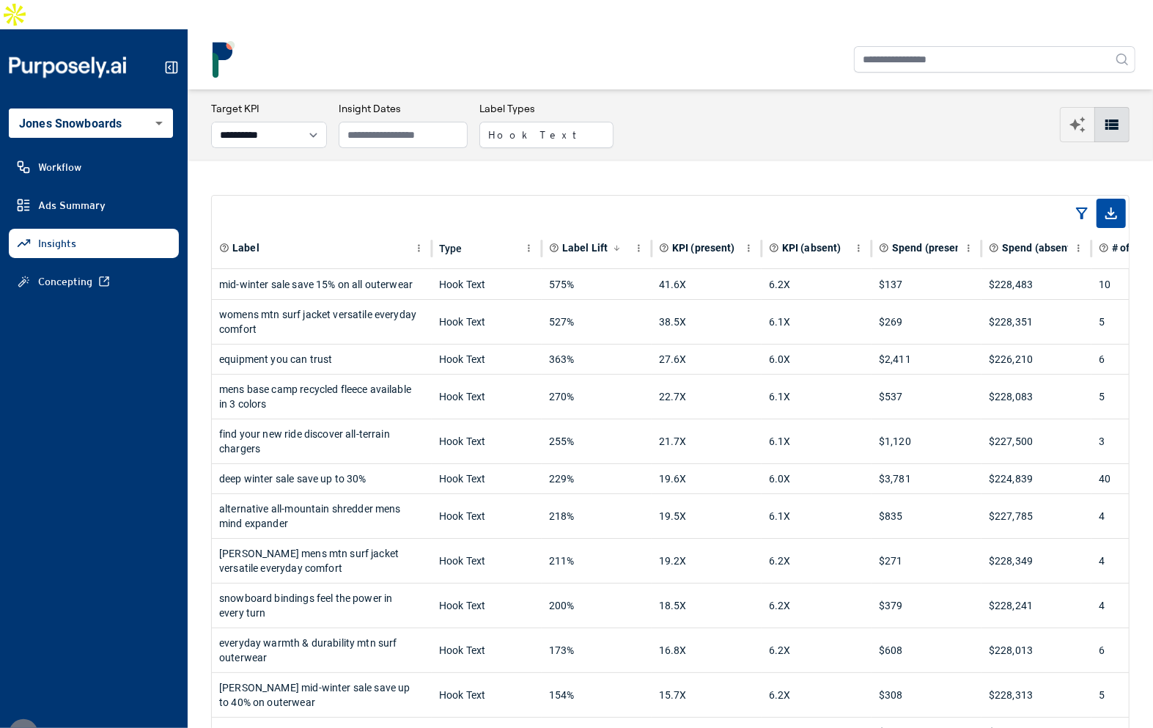
click at [551, 122] on button "Hook Text" at bounding box center [546, 135] width 134 height 26
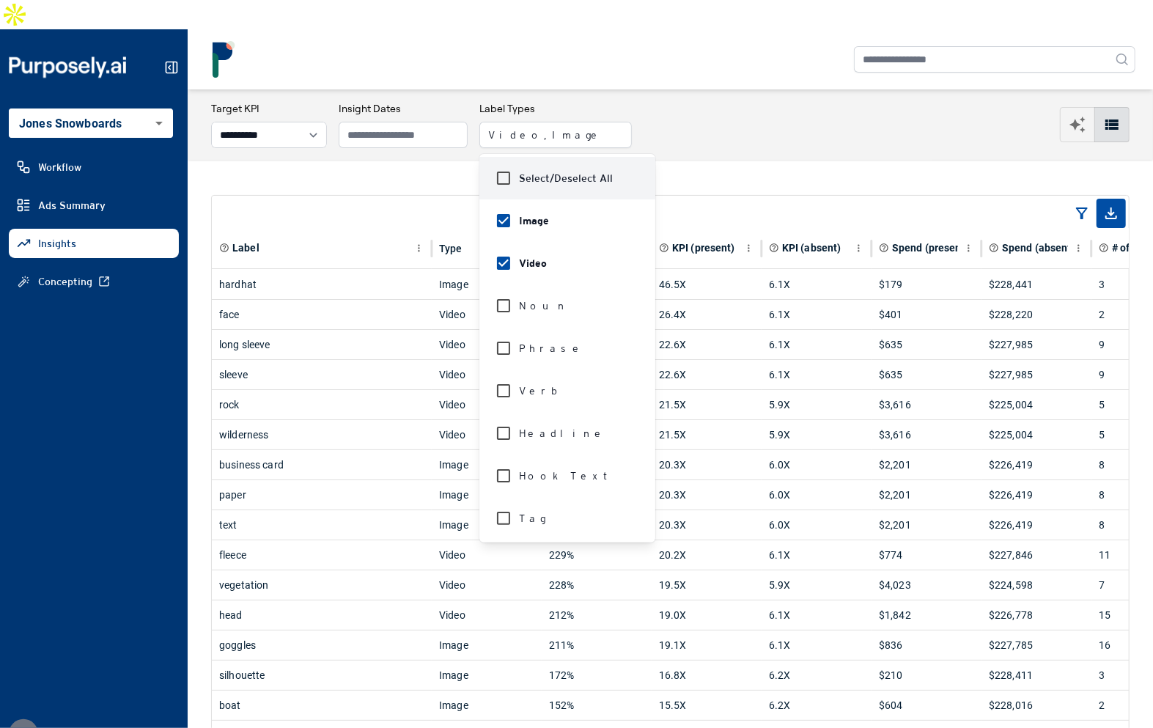
click at [681, 101] on div "**********" at bounding box center [670, 124] width 919 height 47
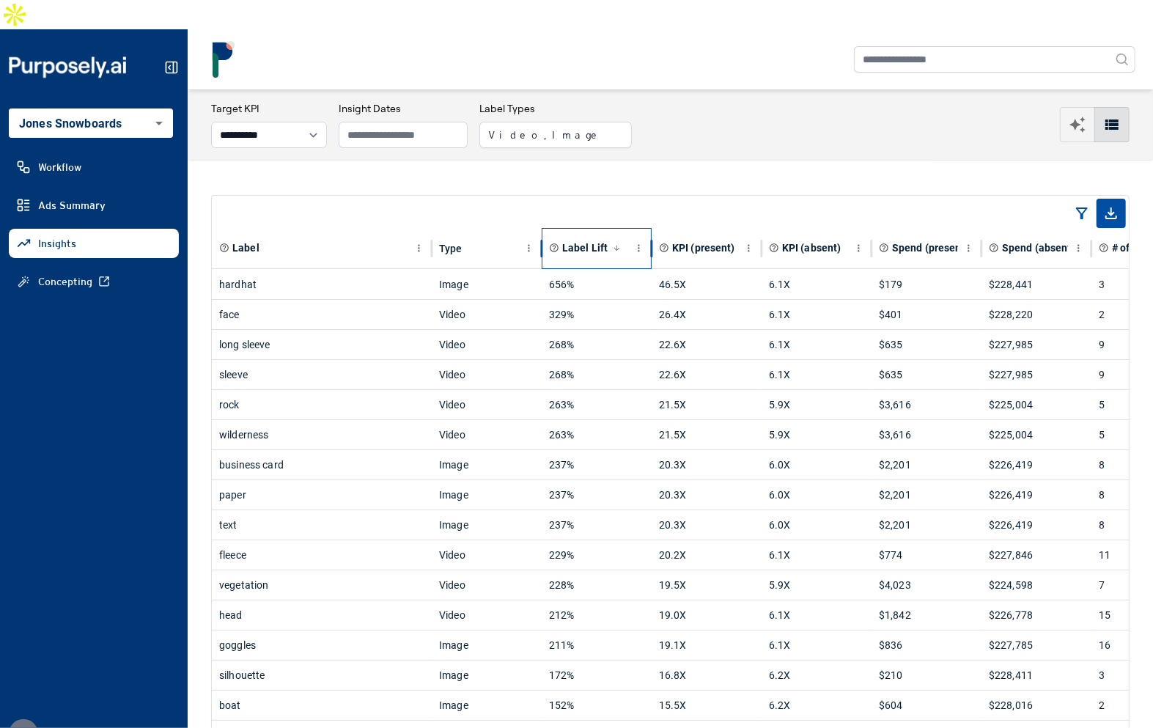
click at [579, 240] on span "Label Lift" at bounding box center [584, 247] width 45 height 15
click at [593, 240] on span "Label Lift" at bounding box center [584, 247] width 45 height 15
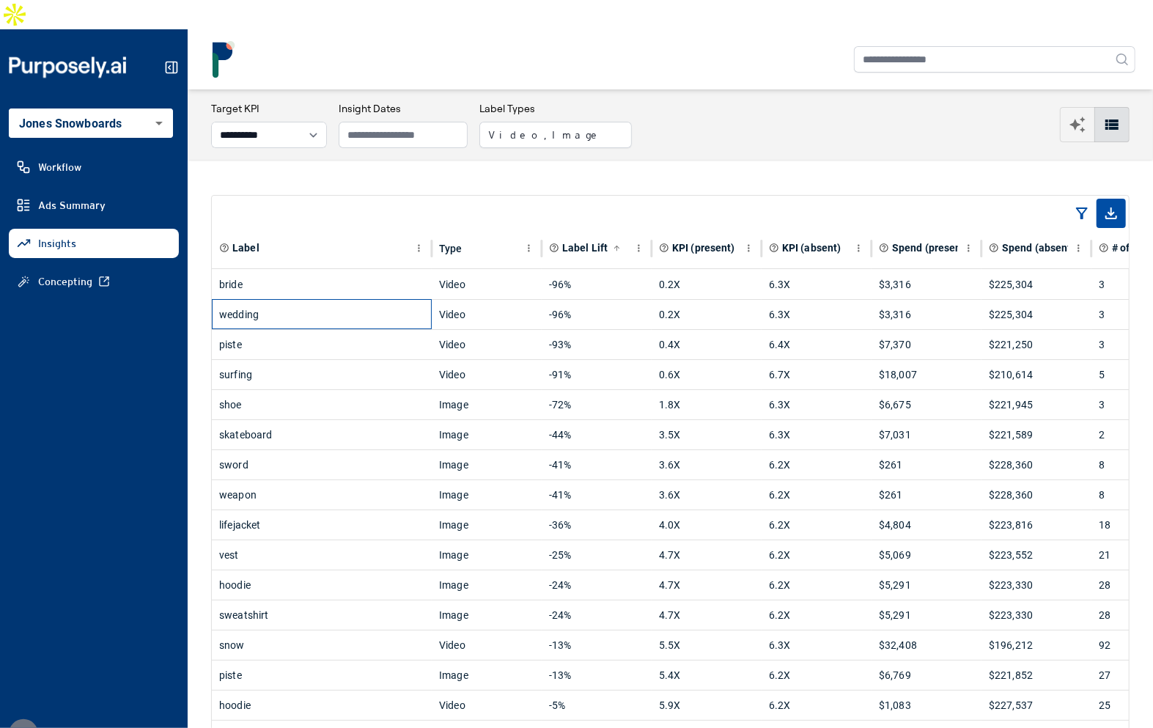
click at [367, 300] on div "wedding" at bounding box center [321, 314] width 205 height 29
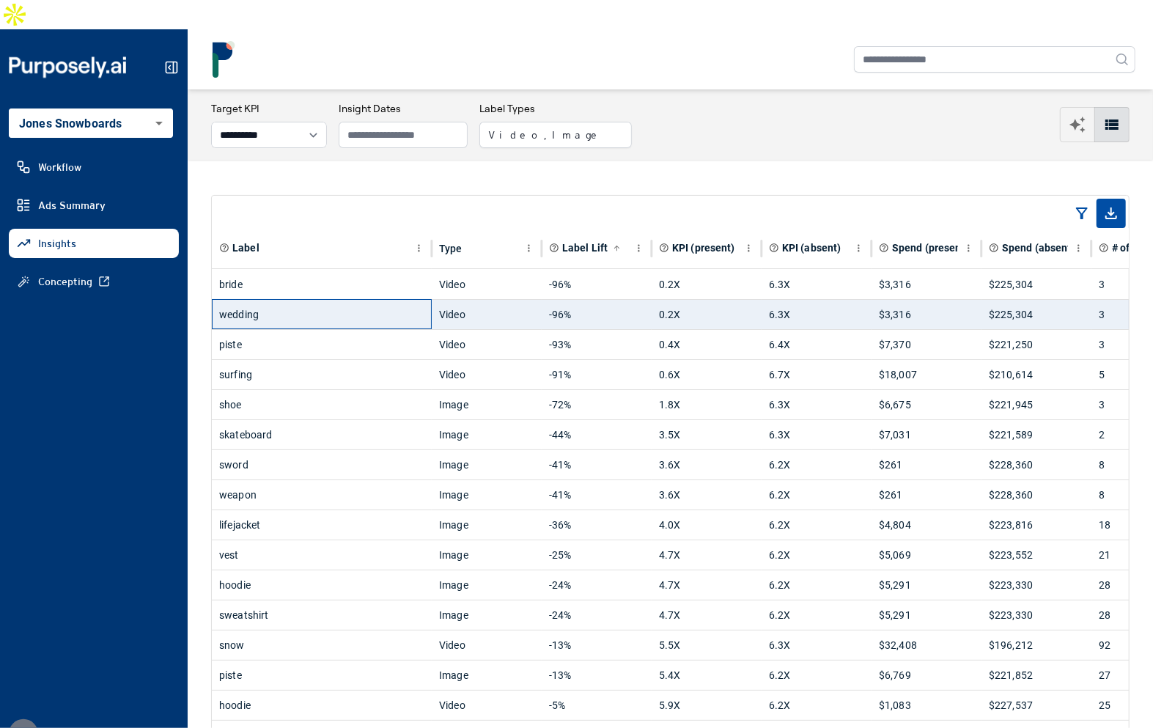
click at [358, 300] on div "wedding" at bounding box center [321, 314] width 205 height 29
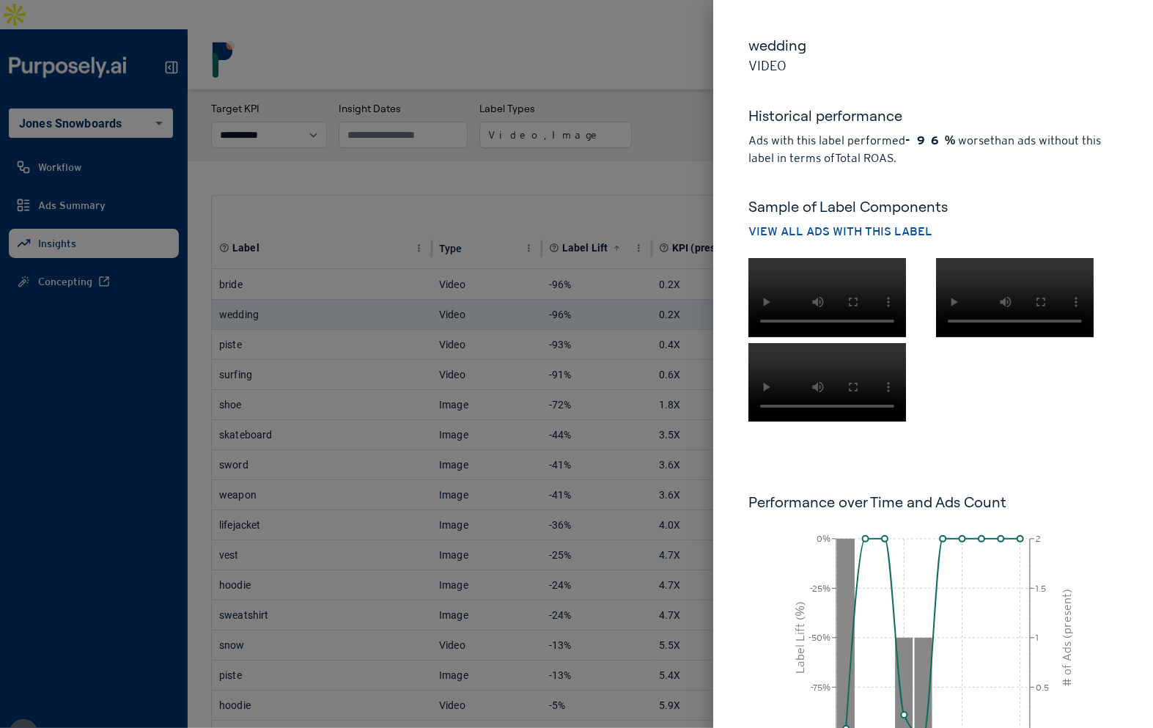
click at [1039, 422] on div at bounding box center [930, 336] width 375 height 169
click at [652, 160] on div at bounding box center [576, 364] width 1153 height 728
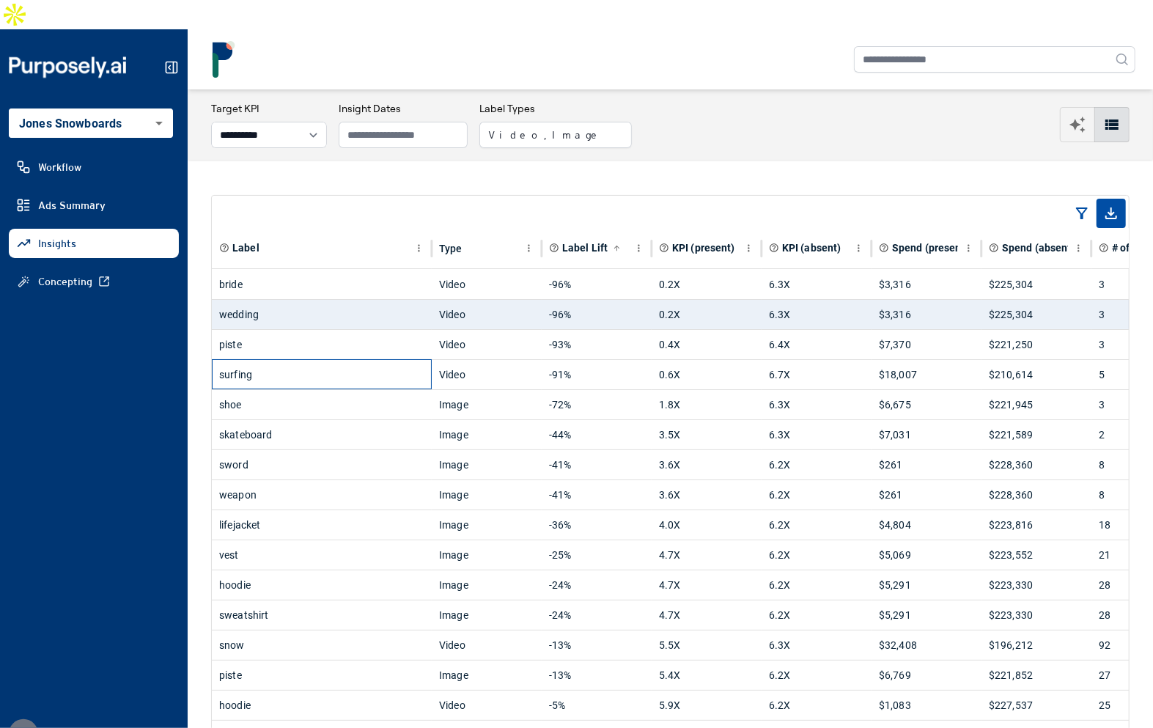
click at [320, 360] on div "surfing" at bounding box center [321, 374] width 205 height 29
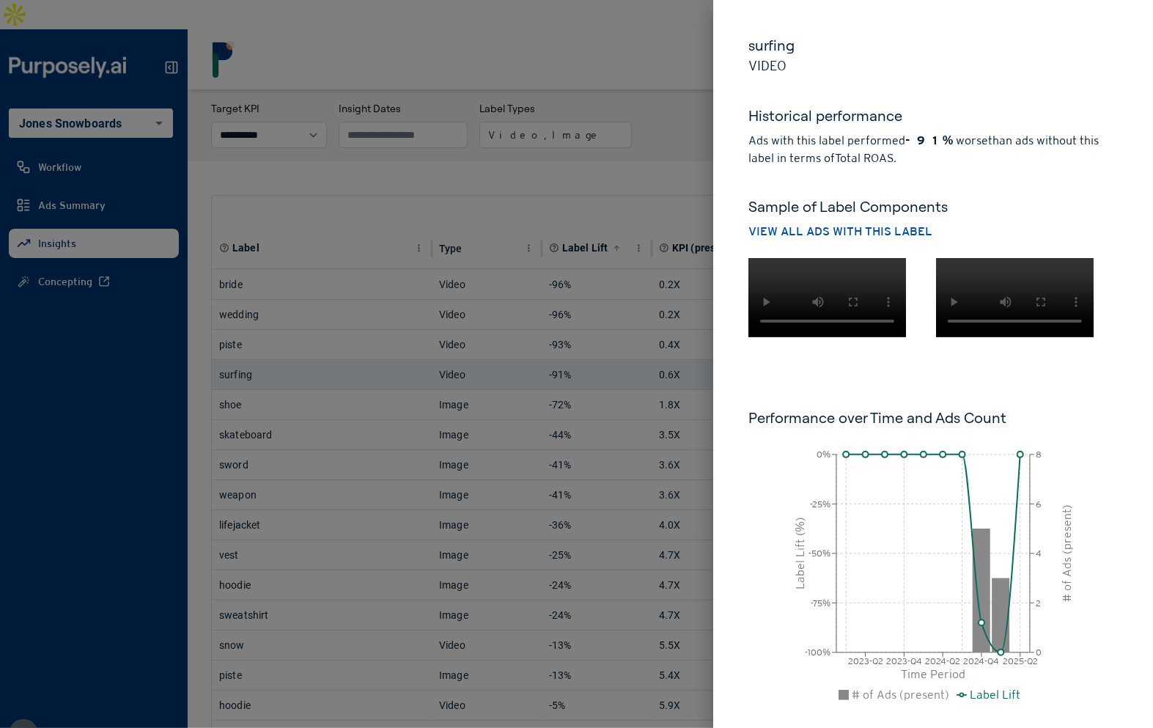
click at [629, 94] on div at bounding box center [576, 364] width 1153 height 728
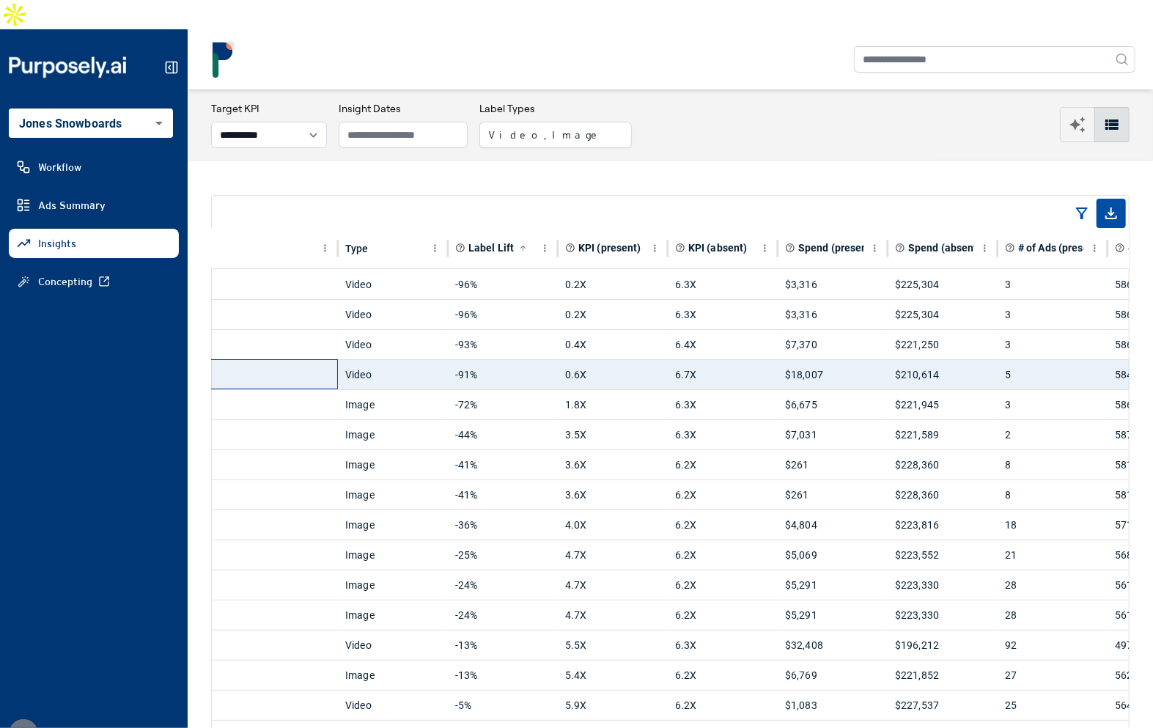
scroll to position [0, 148]
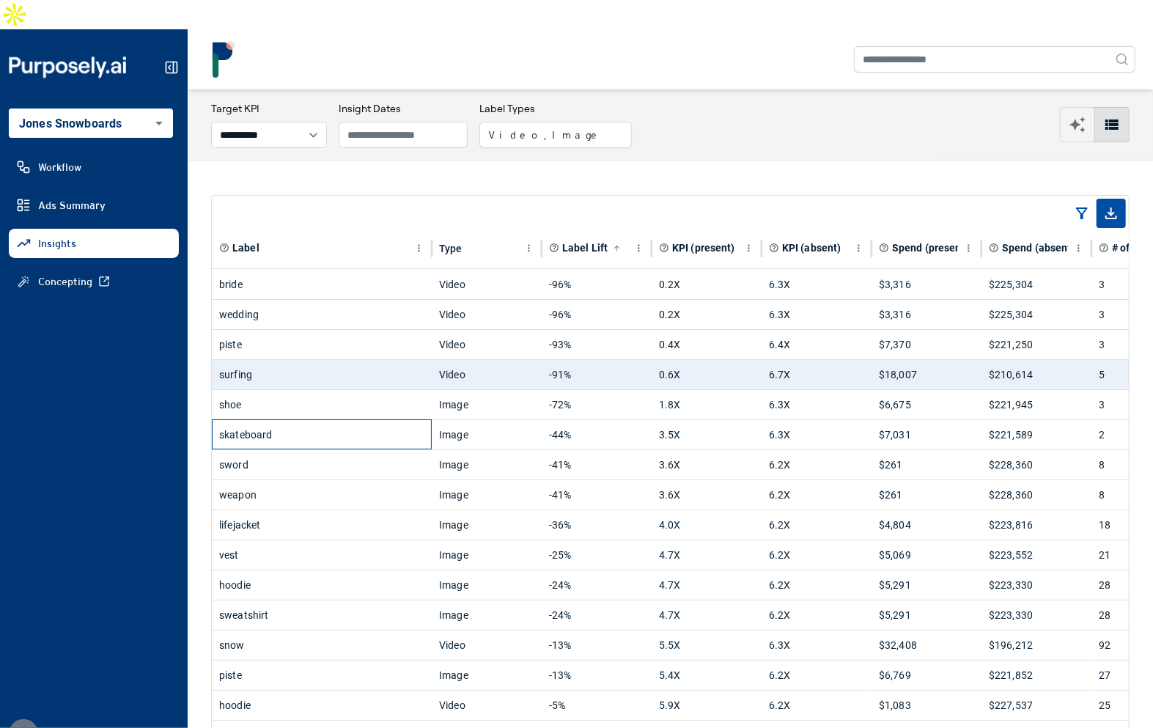
click at [389, 420] on div "skateboard" at bounding box center [321, 434] width 205 height 29
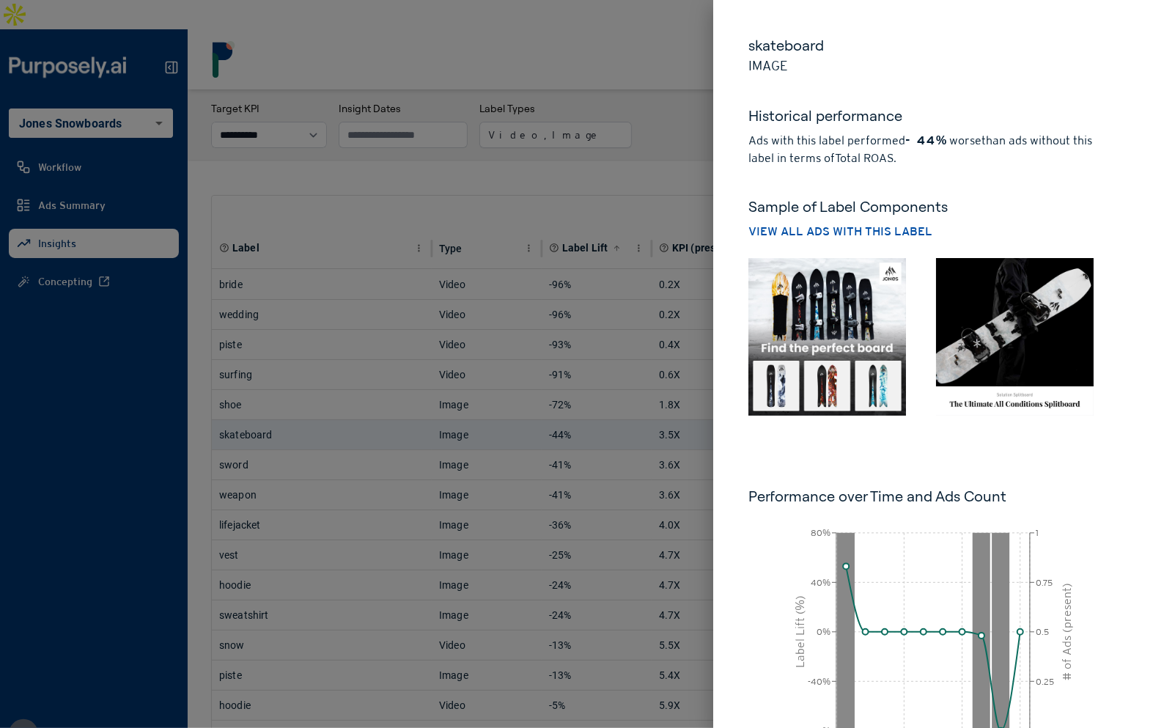
click at [817, 309] on img at bounding box center [827, 337] width 158 height 158
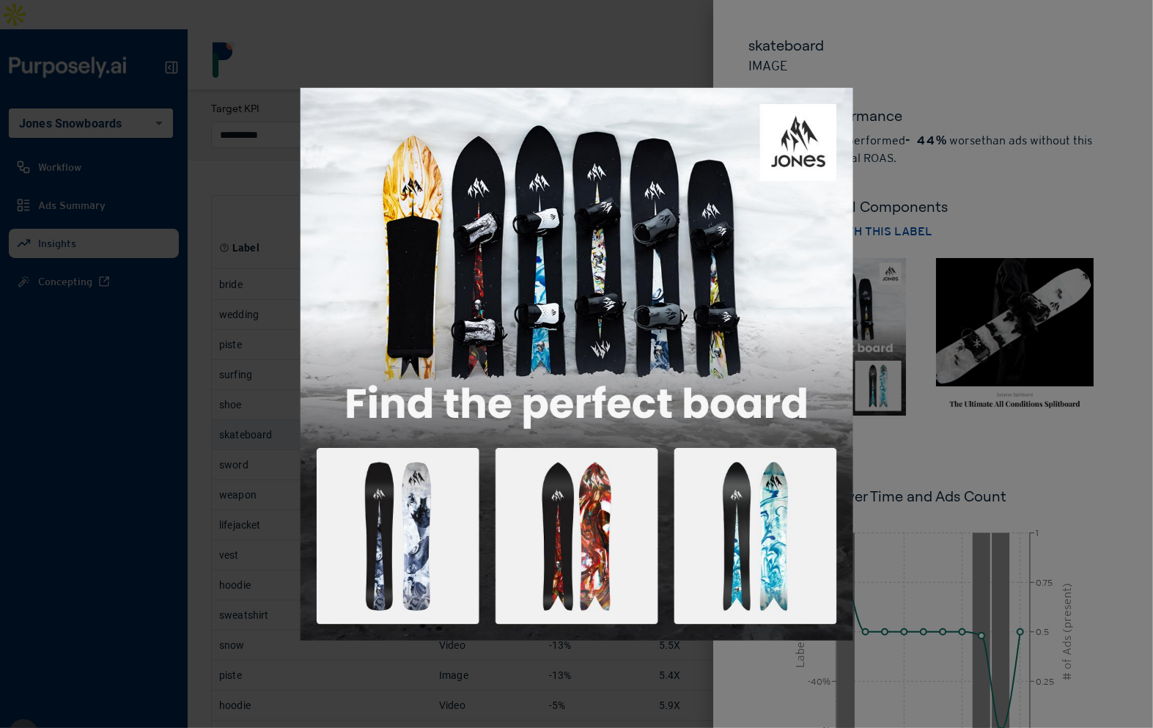
click at [1083, 144] on div at bounding box center [576, 364] width 1153 height 728
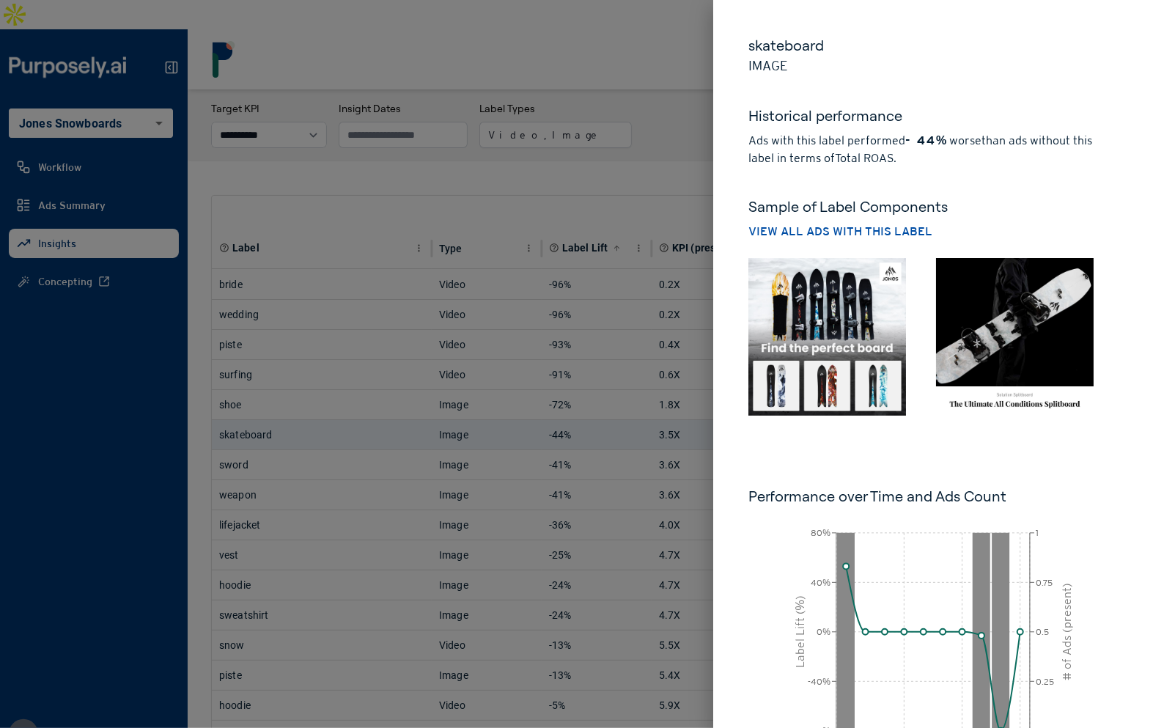
click at [856, 358] on img at bounding box center [827, 337] width 158 height 158
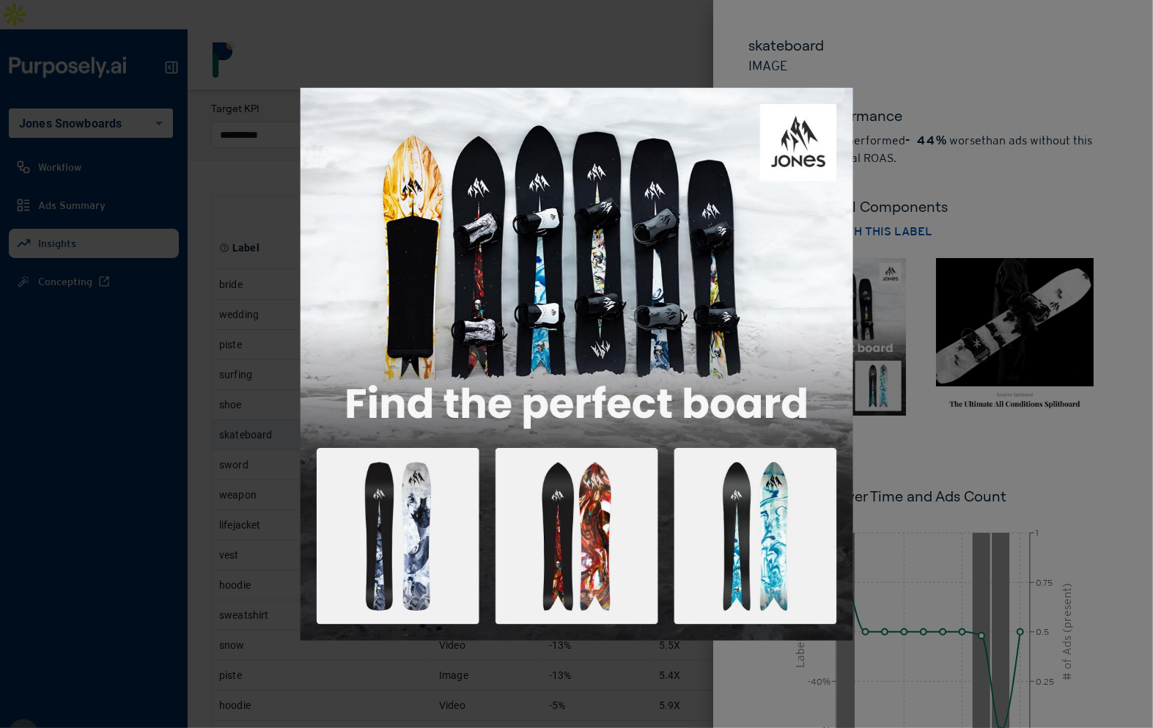
click at [924, 424] on div at bounding box center [576, 364] width 1153 height 728
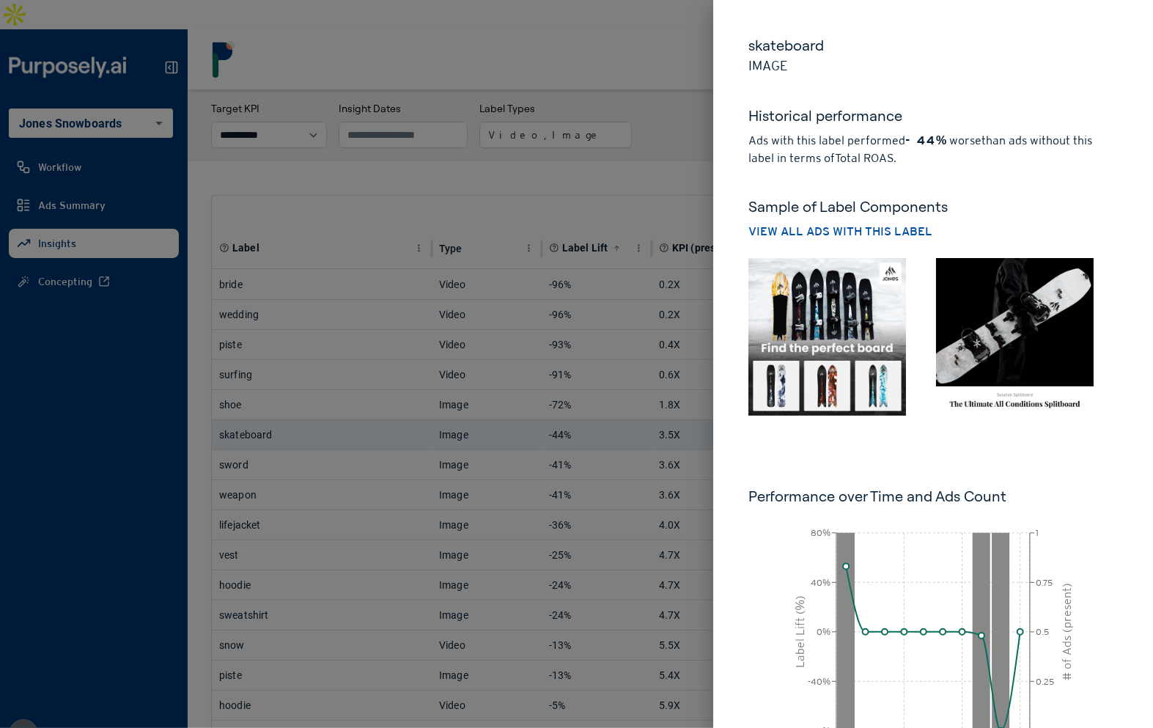
click at [977, 315] on img at bounding box center [1015, 337] width 158 height 158
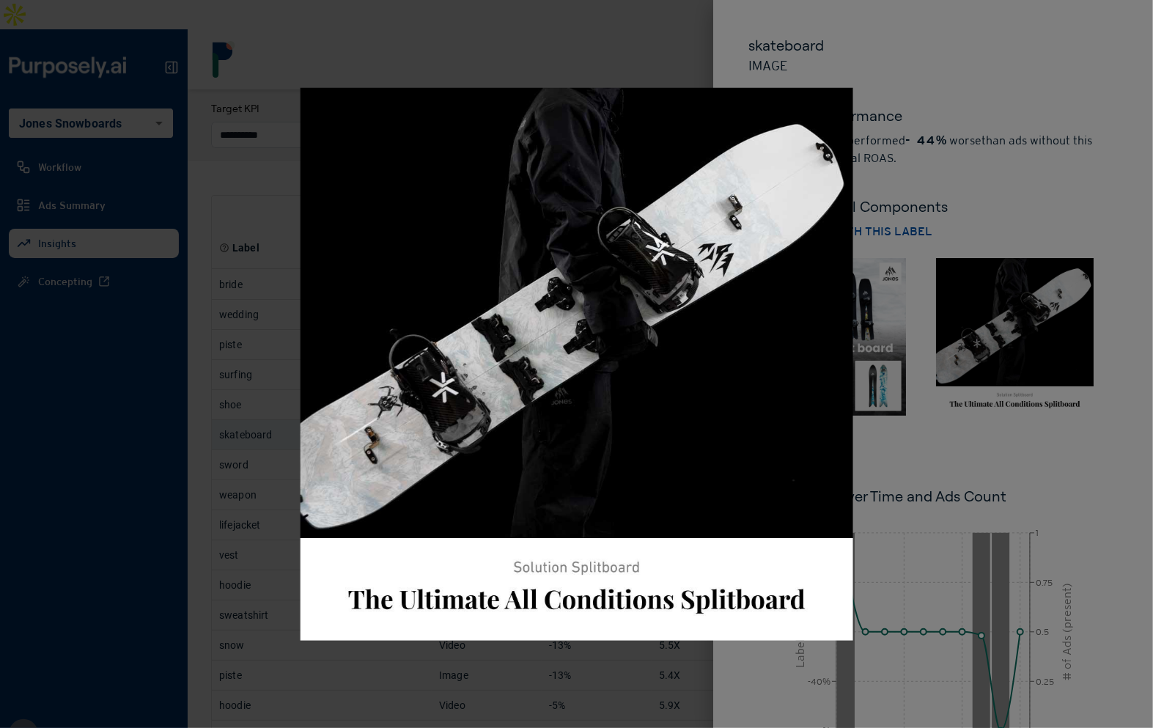
click at [977, 315] on div at bounding box center [576, 364] width 1153 height 728
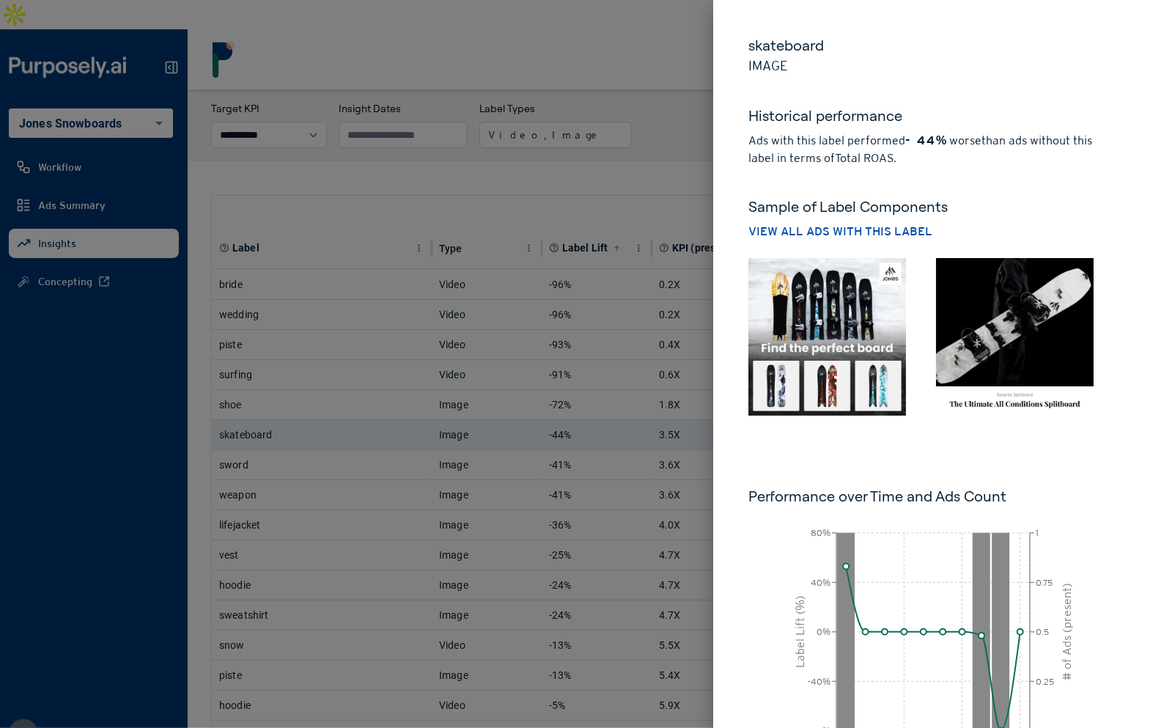
click at [608, 322] on div at bounding box center [576, 364] width 1153 height 728
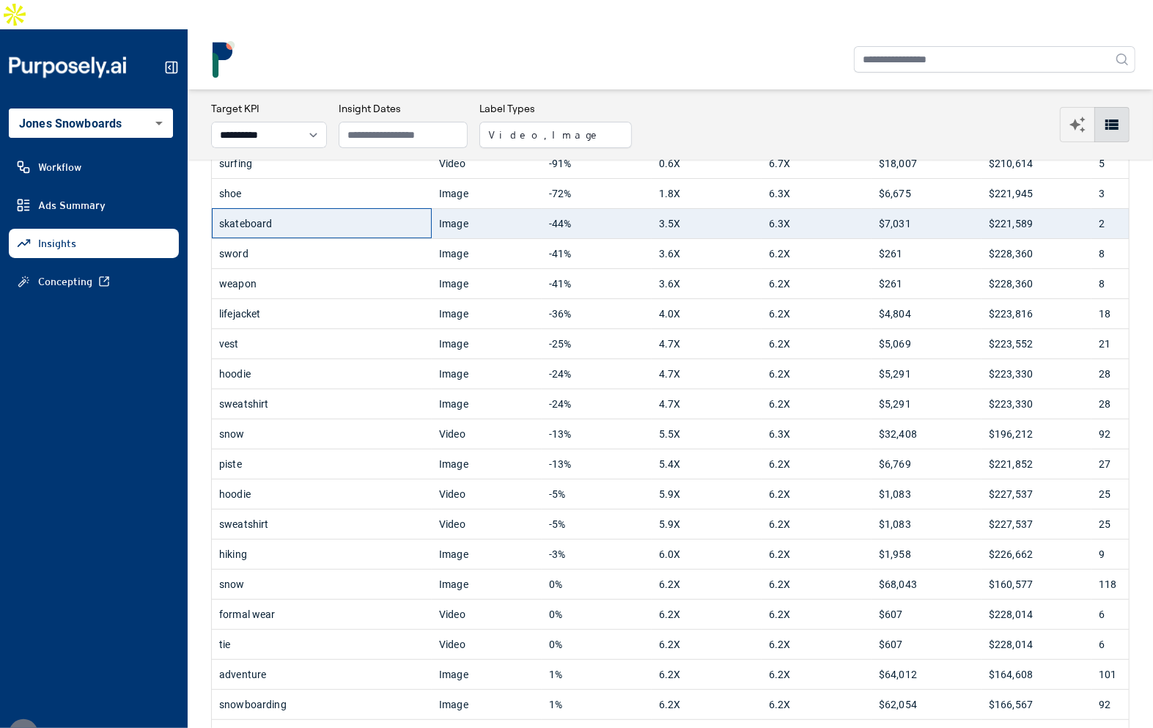
scroll to position [0, 0]
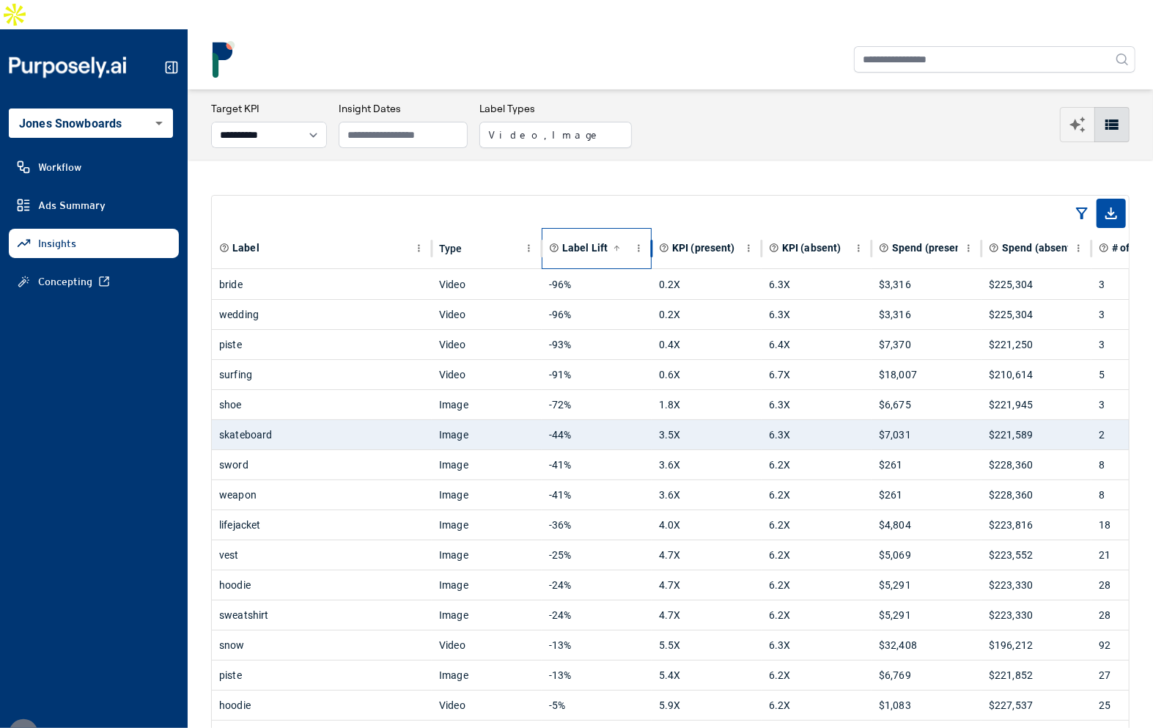
click at [578, 240] on span "Label Lift" at bounding box center [584, 247] width 45 height 15
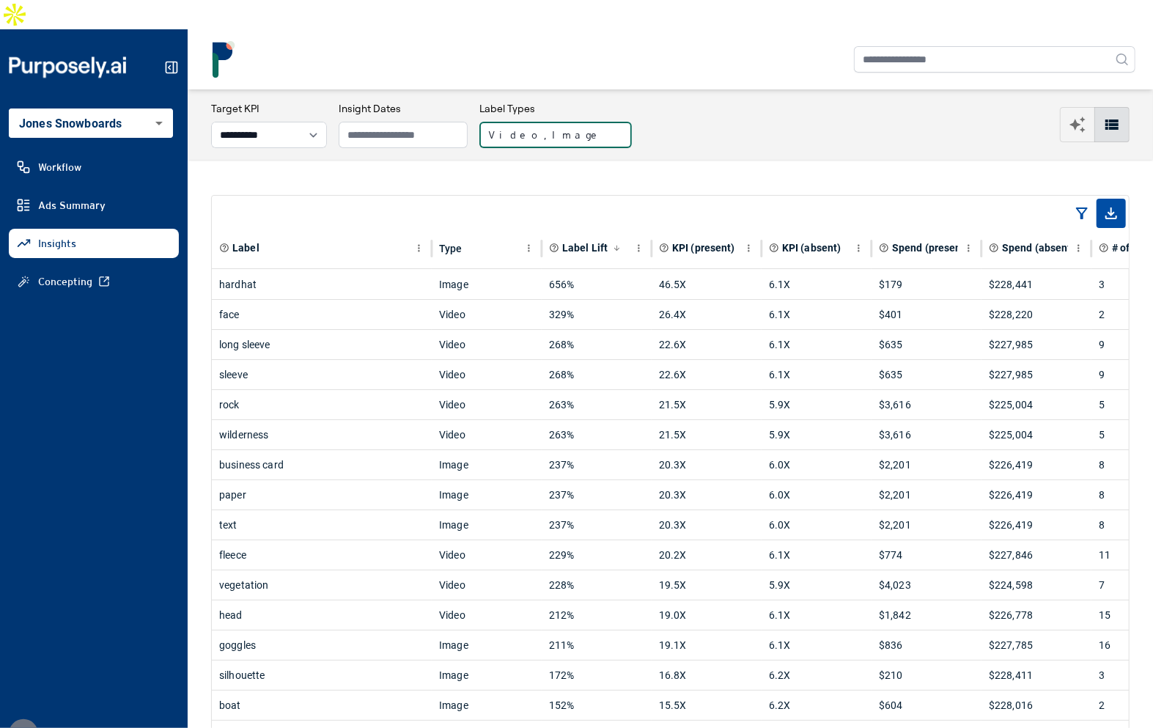
click at [550, 122] on button "Video, Image" at bounding box center [555, 135] width 152 height 26
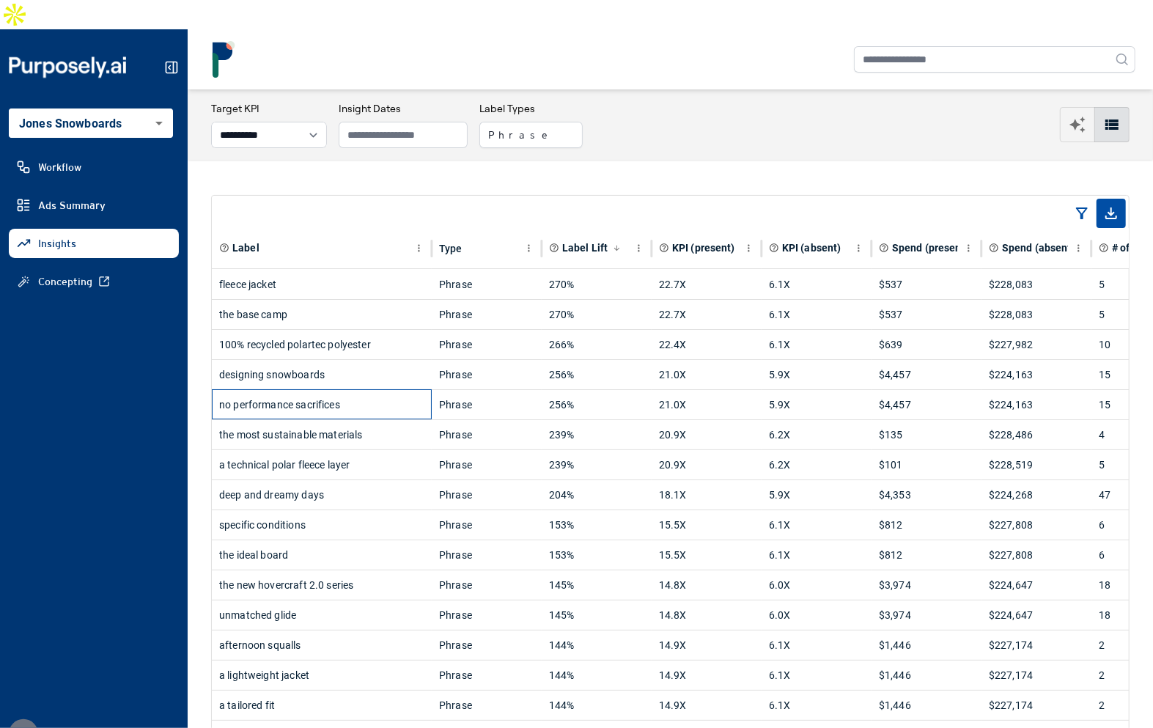
click at [394, 390] on div "no performance sacrifices" at bounding box center [321, 404] width 205 height 29
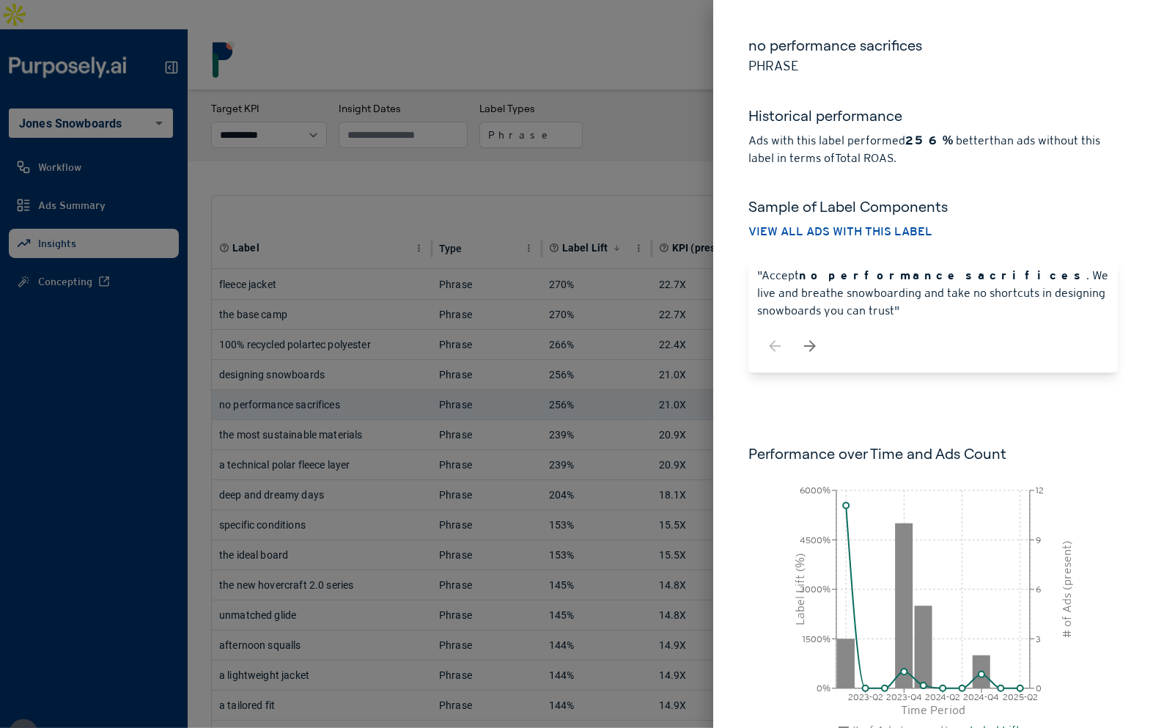
click at [683, 142] on div at bounding box center [576, 364] width 1153 height 728
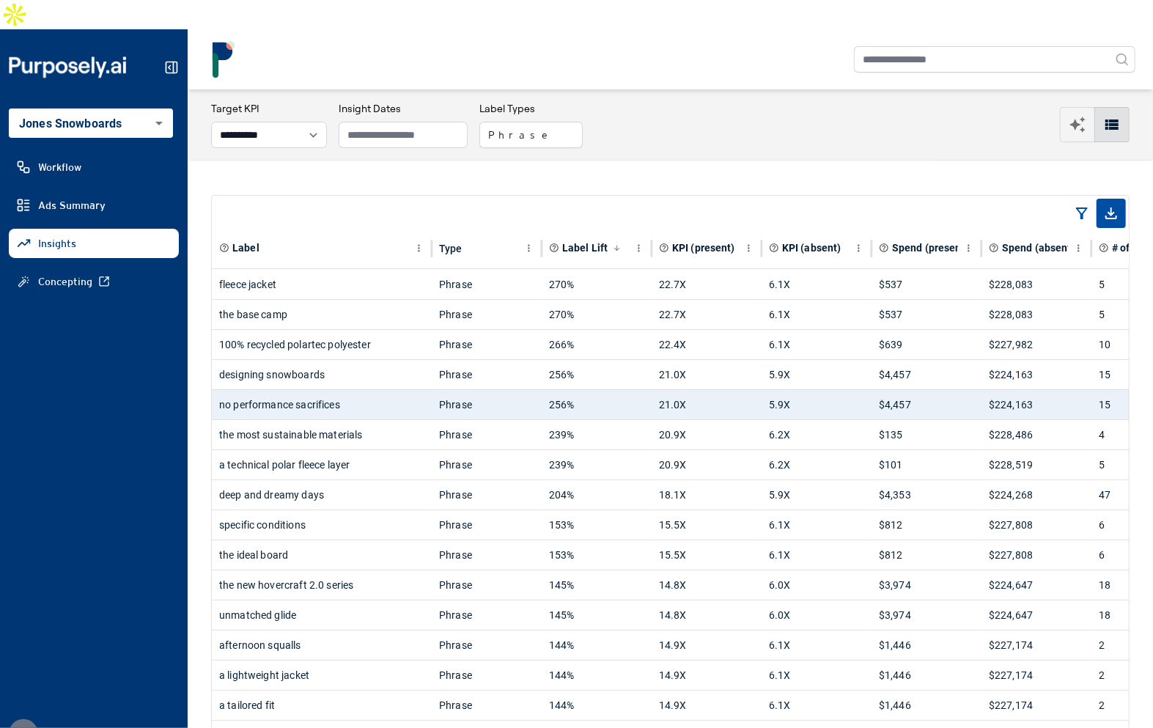
click at [672, 101] on div "**********" at bounding box center [670, 124] width 919 height 47
click at [543, 122] on button "Phrase" at bounding box center [530, 135] width 103 height 26
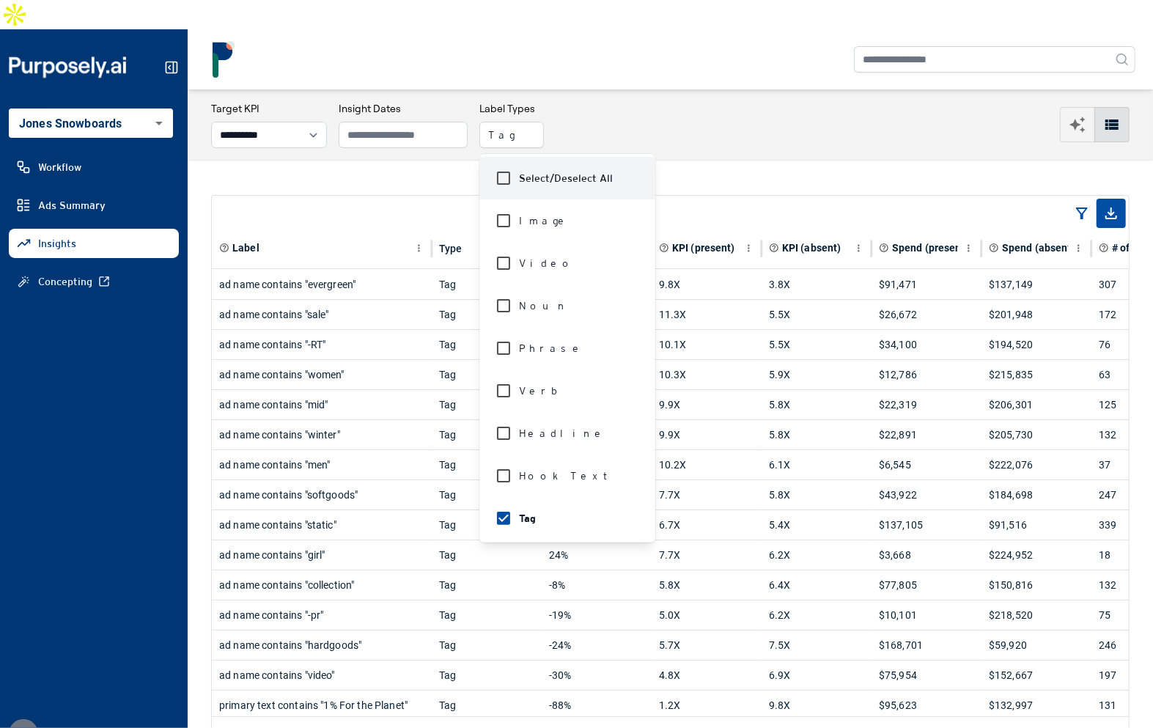
click at [660, 108] on div "**********" at bounding box center [670, 124] width 919 height 47
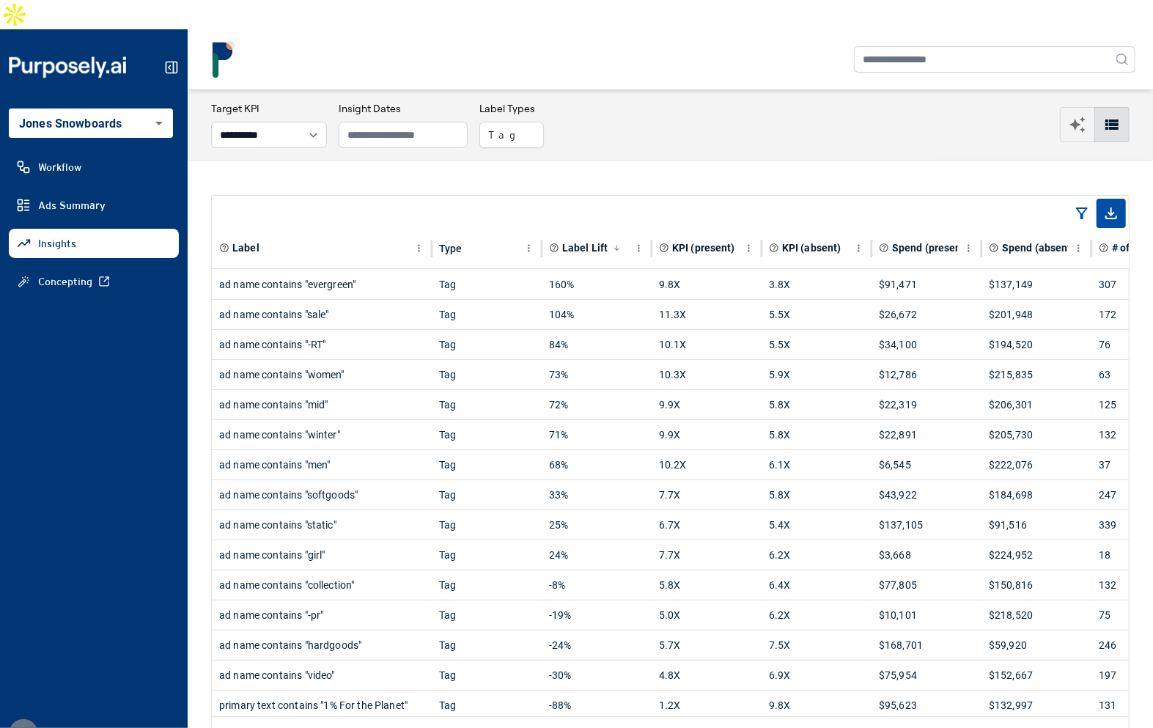
click at [662, 160] on div "Label Type Label Lift KPI (present) KPI (absent) Spend (present) Spend (absent)…" at bounding box center [670, 475] width 965 height 631
